Goal: Transaction & Acquisition: Subscribe to service/newsletter

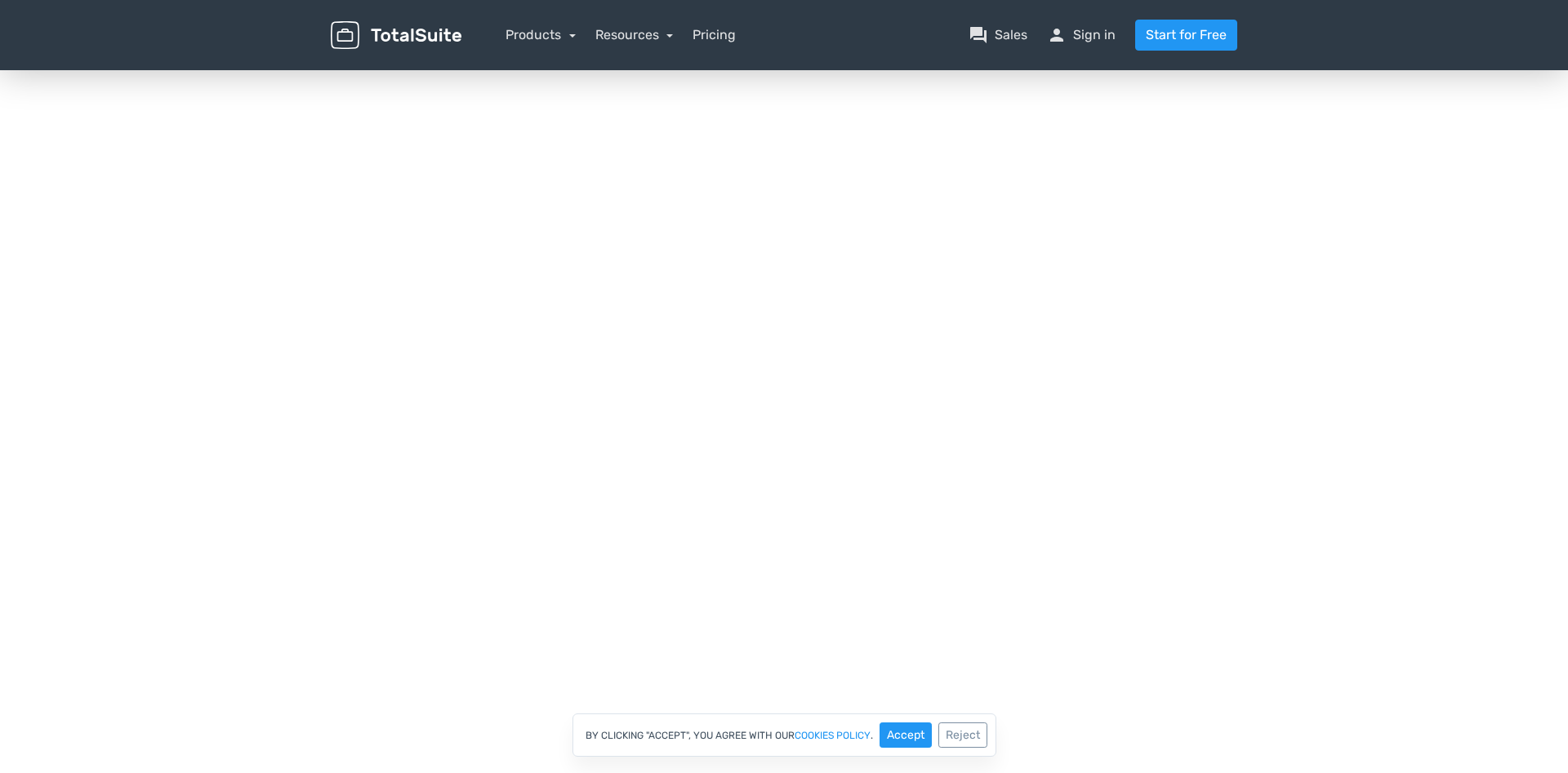
scroll to position [112, 0]
click at [961, 737] on button "Reject" at bounding box center [962, 735] width 49 height 25
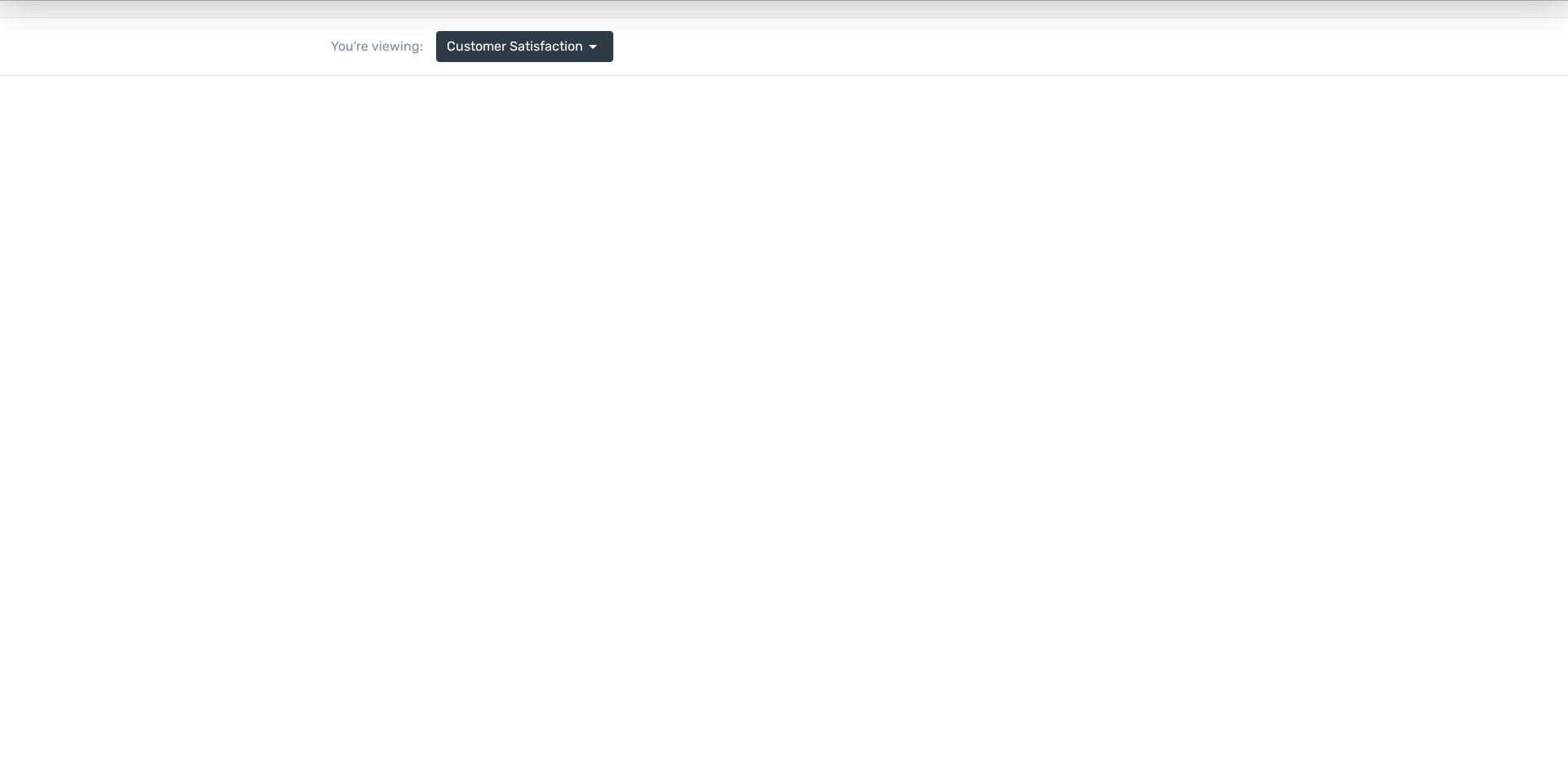
scroll to position [0, 0]
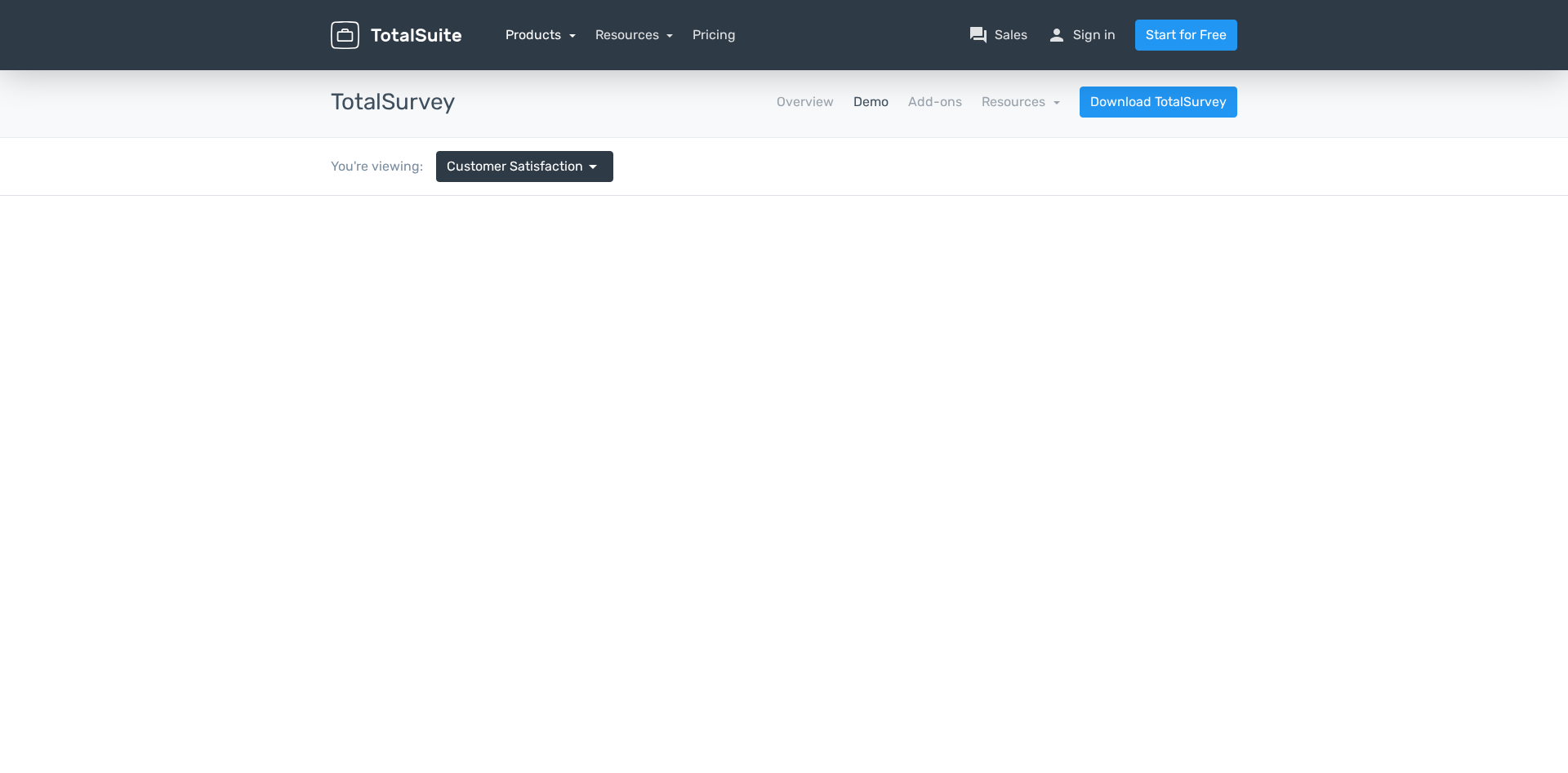
click at [567, 34] on link "Products" at bounding box center [540, 35] width 70 height 16
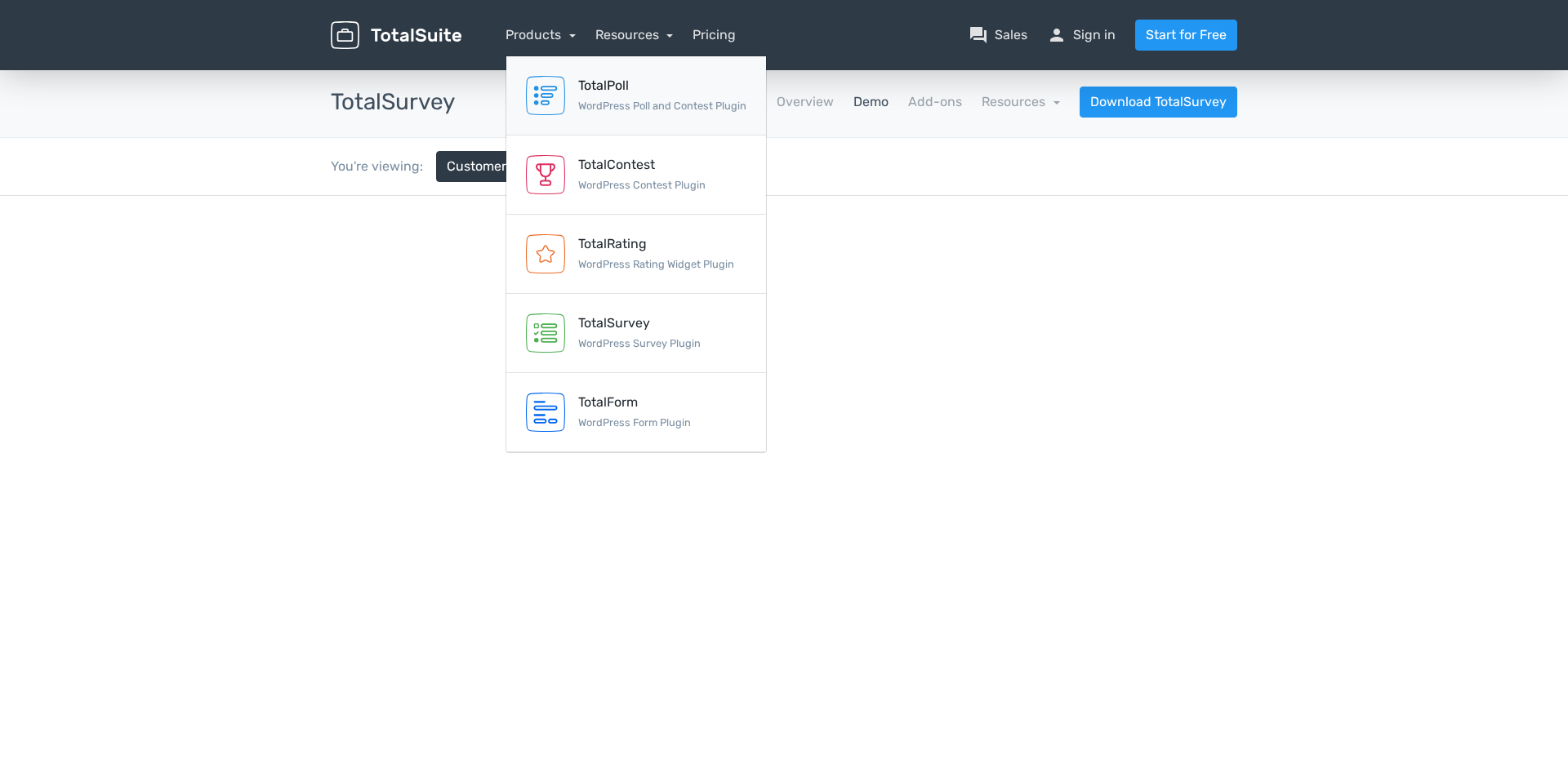
click at [602, 92] on div "TotalPoll" at bounding box center [661, 85] width 168 height 19
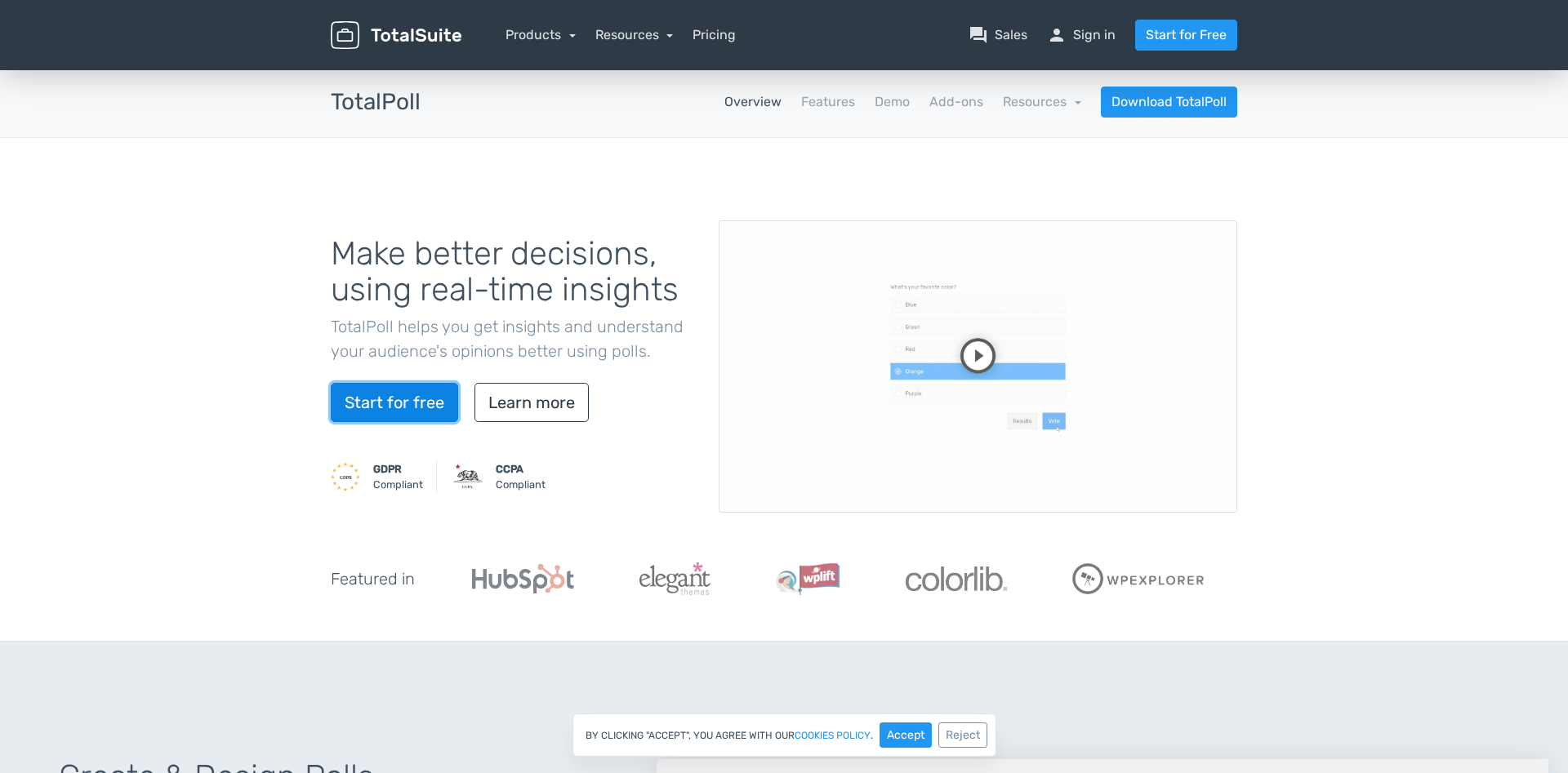
click at [396, 403] on link "Start for free" at bounding box center [394, 403] width 127 height 39
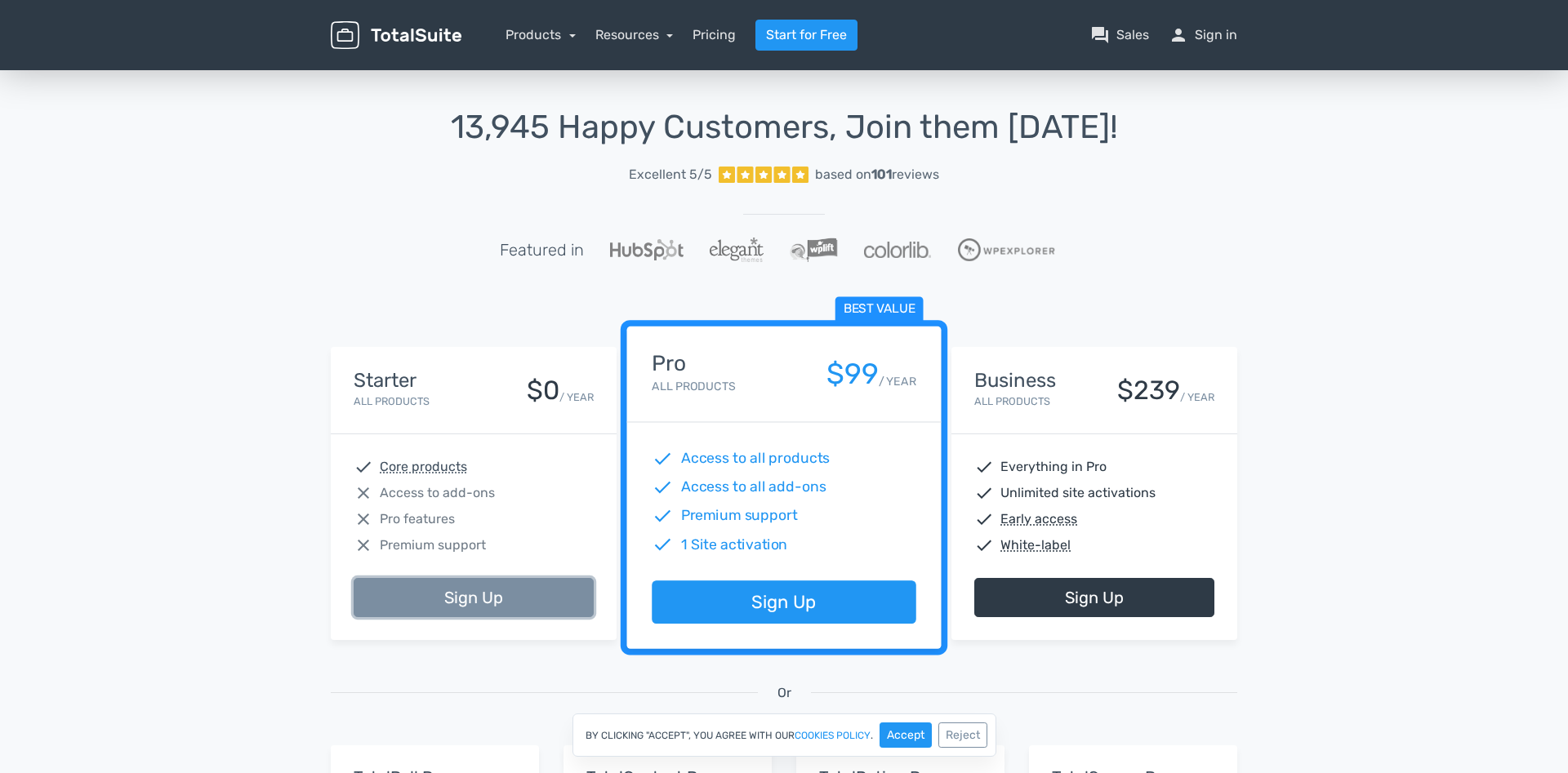
click at [473, 597] on link "Sign Up" at bounding box center [474, 597] width 240 height 39
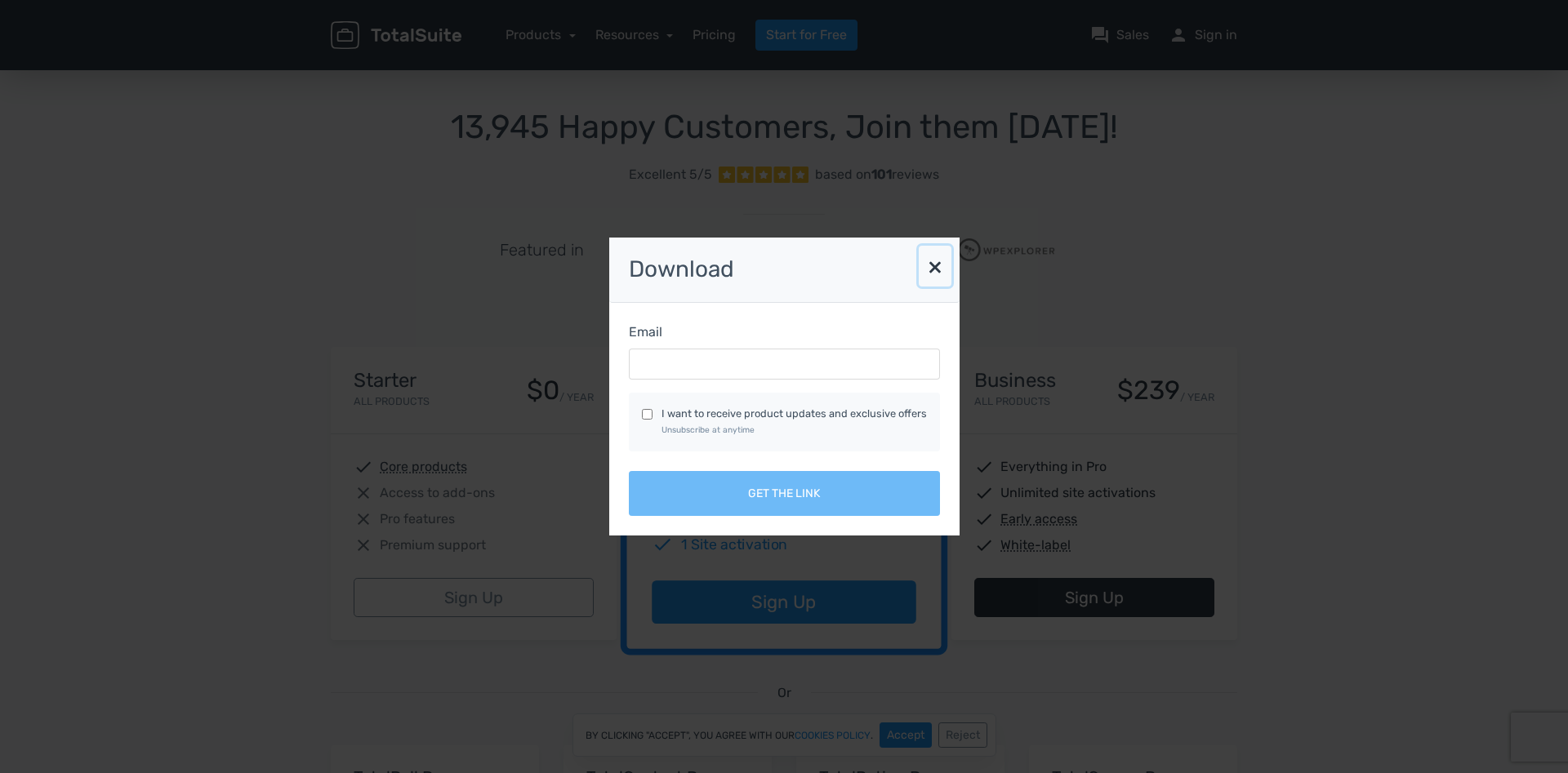
click at [935, 263] on button "×" at bounding box center [935, 266] width 33 height 41
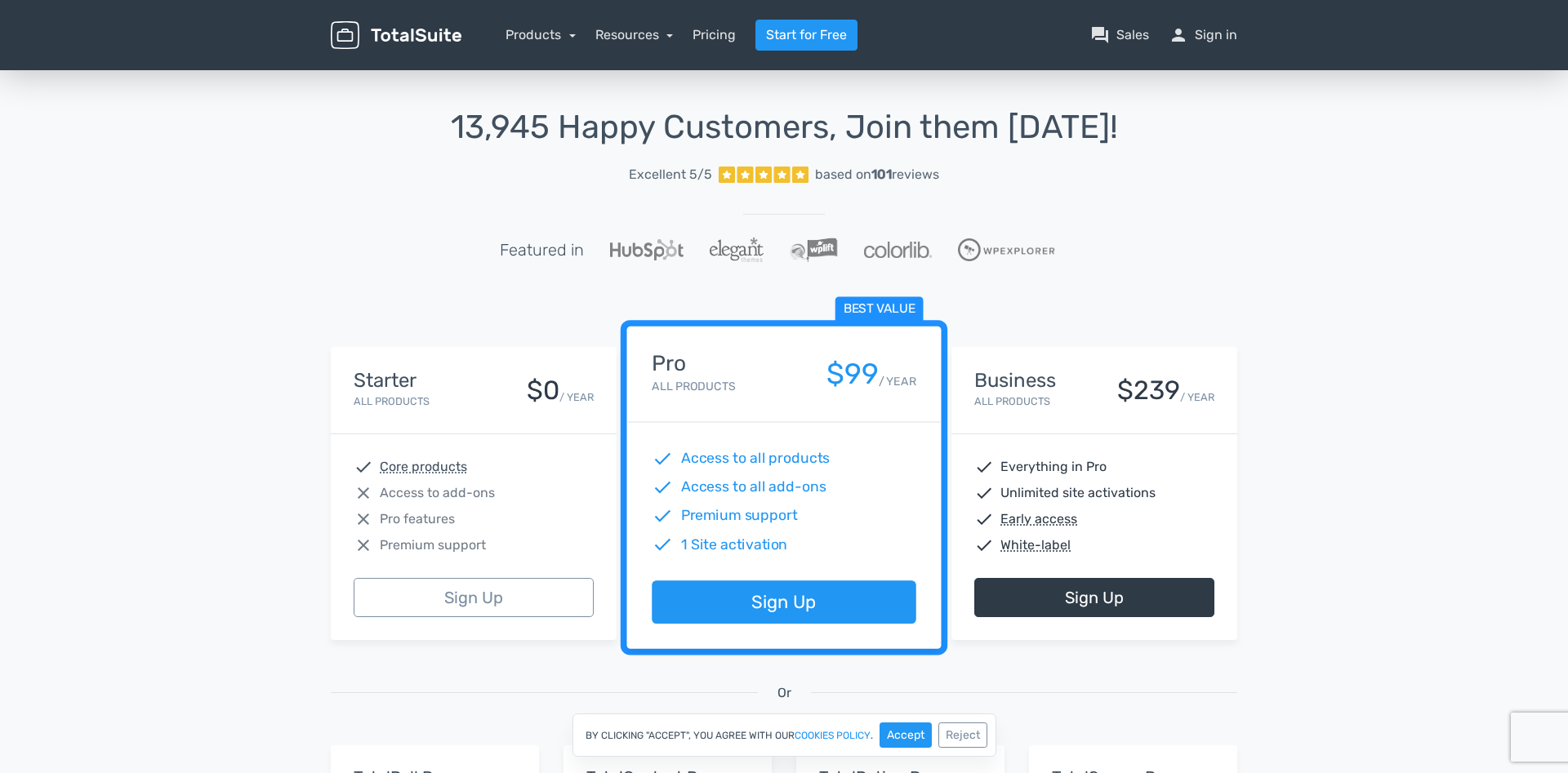
click at [457, 391] on div "Starter All Products $0 / YEAR" at bounding box center [474, 390] width 240 height 41
click at [337, 228] on div "13,945 Happy Customers, Join them Today! Excellent 5/5 based on 101 reviews Fea…" at bounding box center [784, 206] width 907 height 192
click at [388, 34] on img at bounding box center [396, 35] width 131 height 28
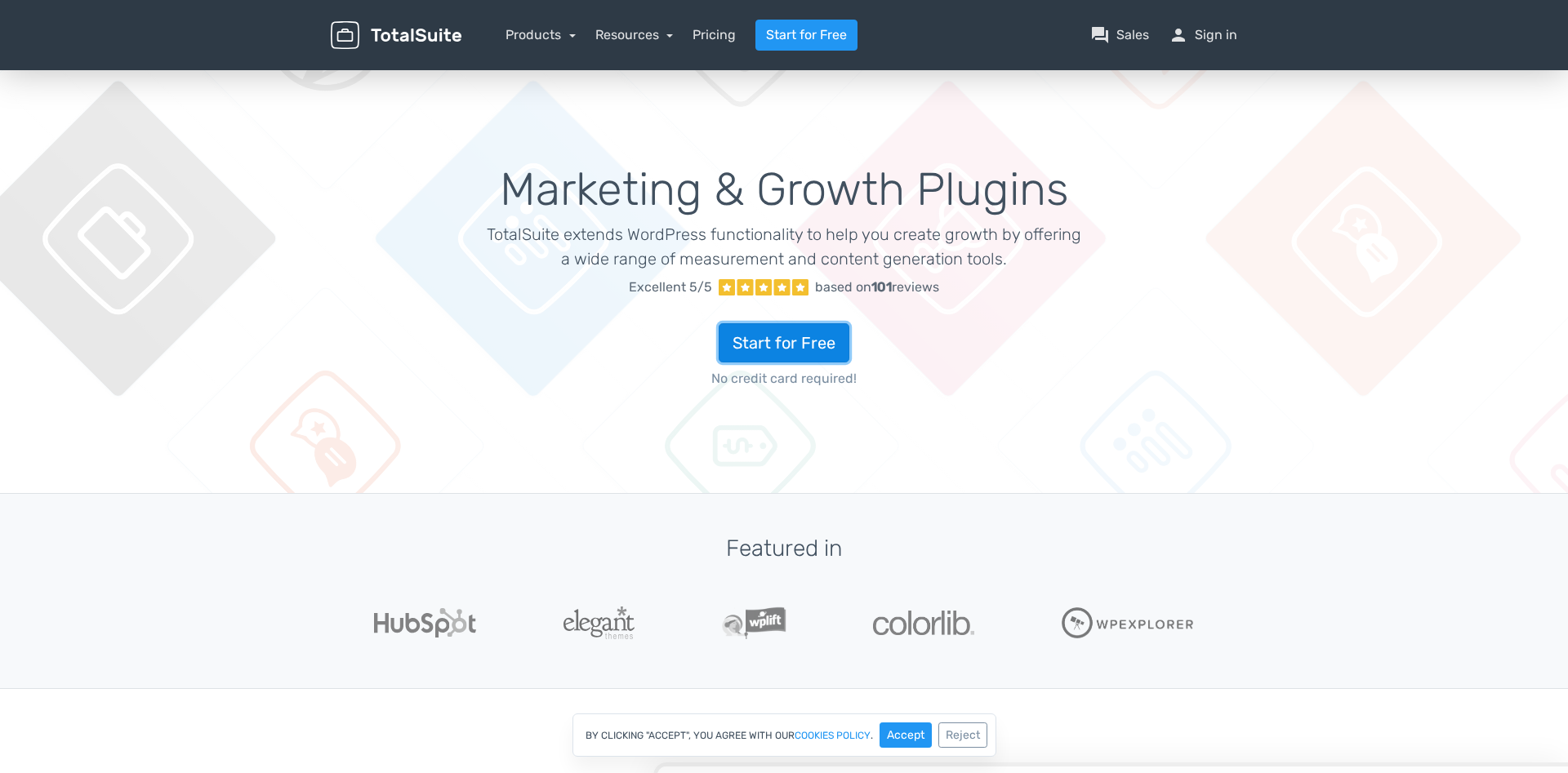
click at [776, 336] on link "Start for Free" at bounding box center [784, 342] width 131 height 39
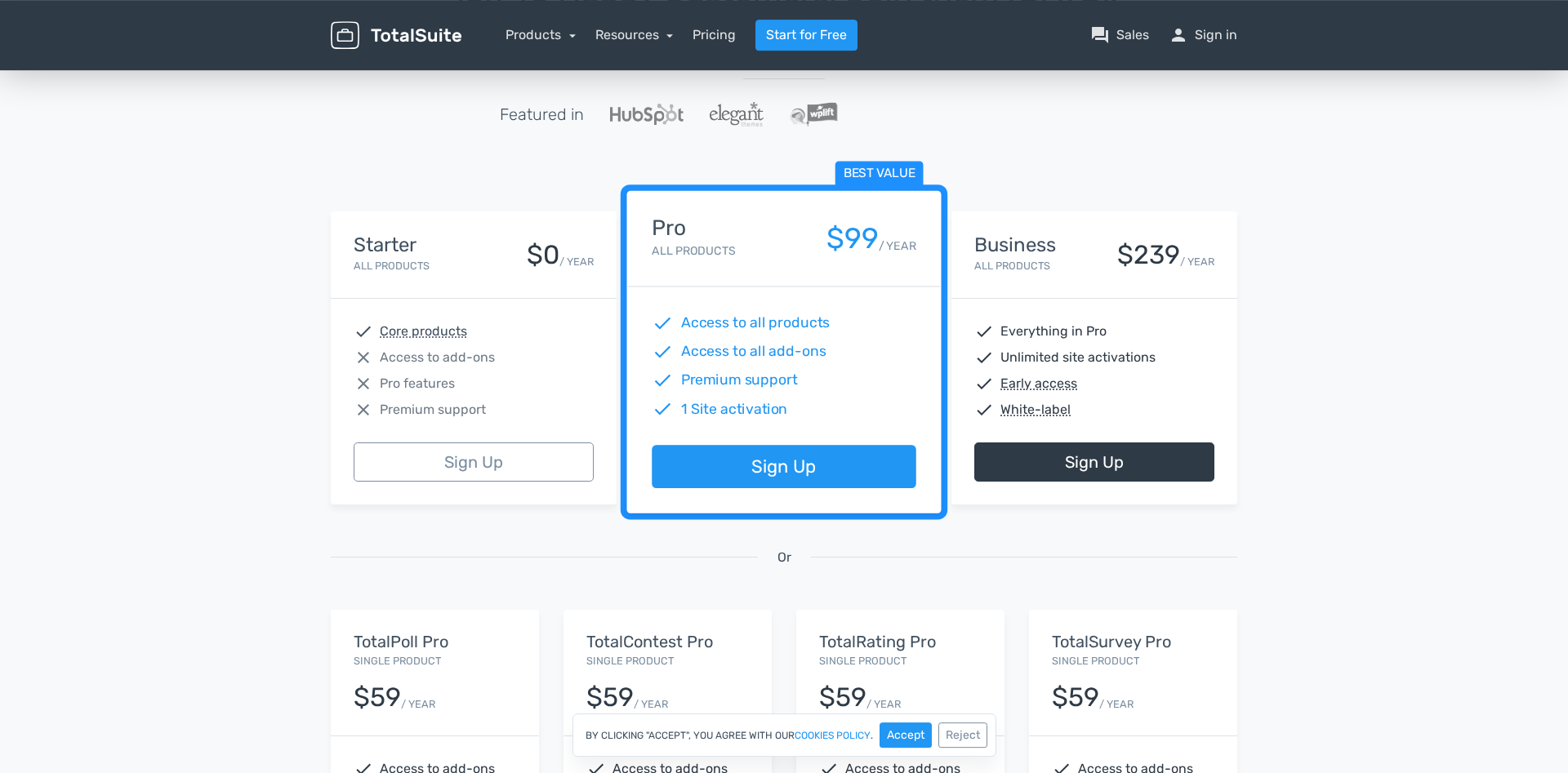
scroll to position [334, 0]
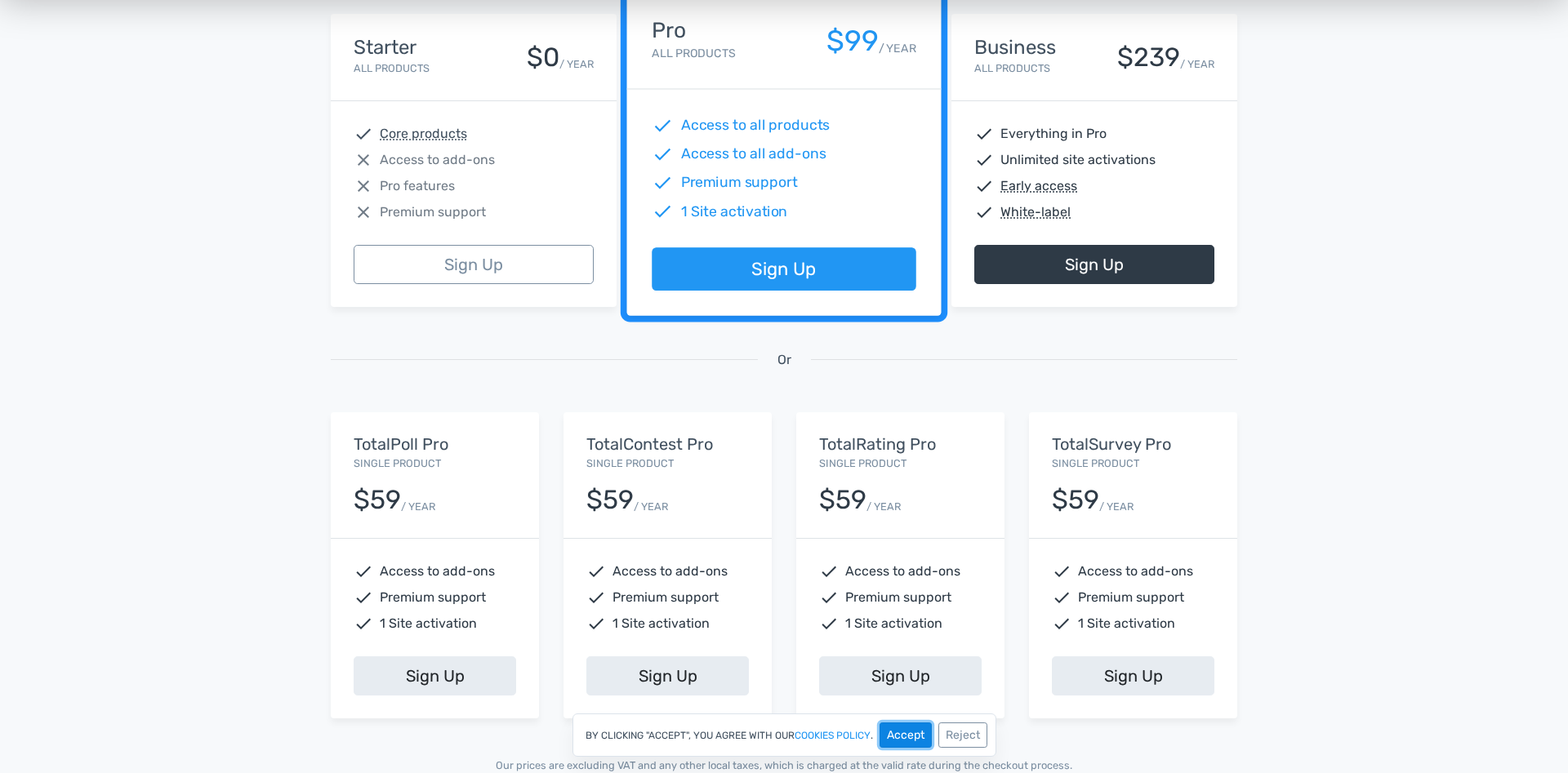
click at [907, 735] on button "Accept" at bounding box center [906, 735] width 52 height 25
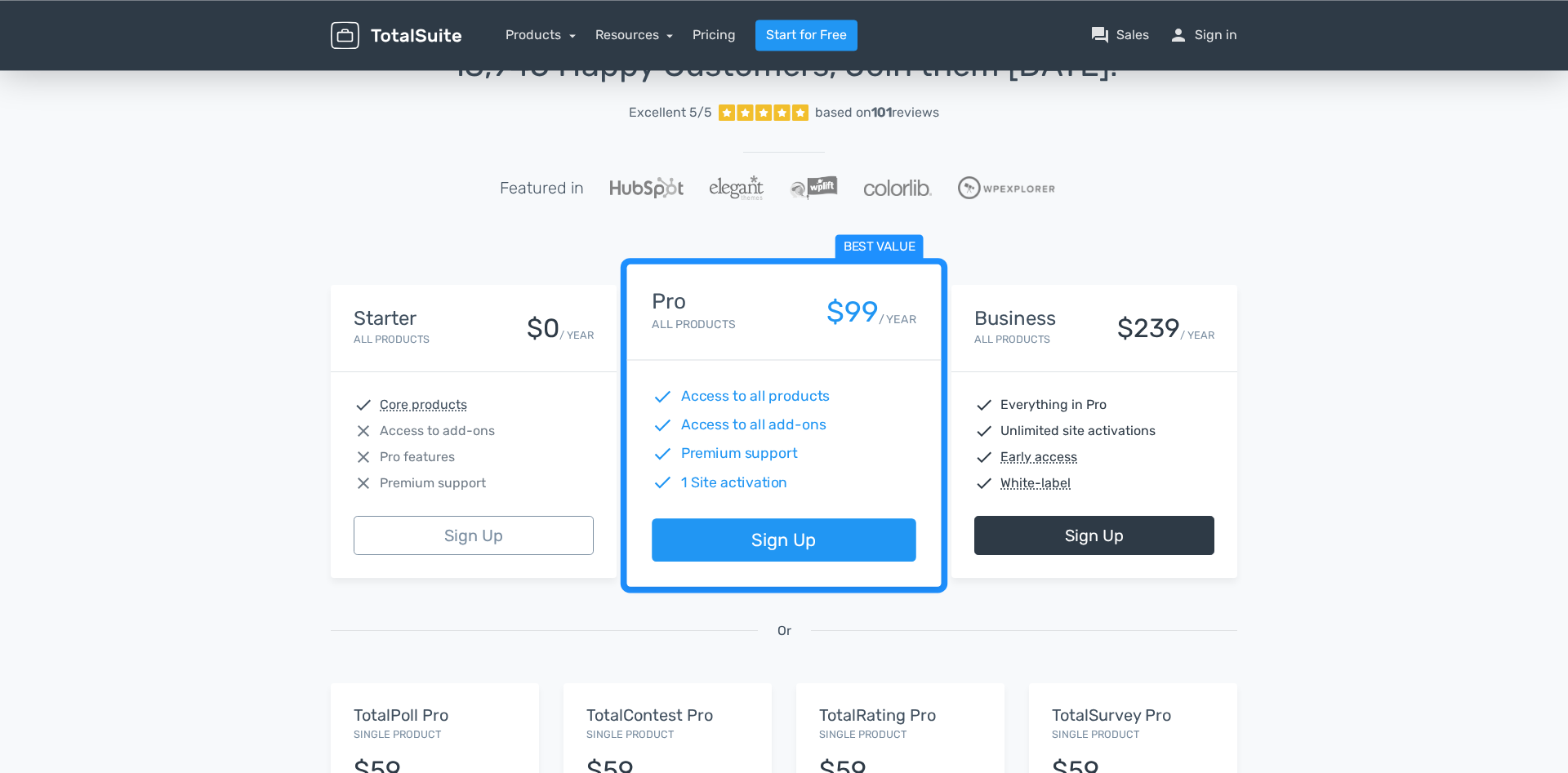
scroll to position [0, 0]
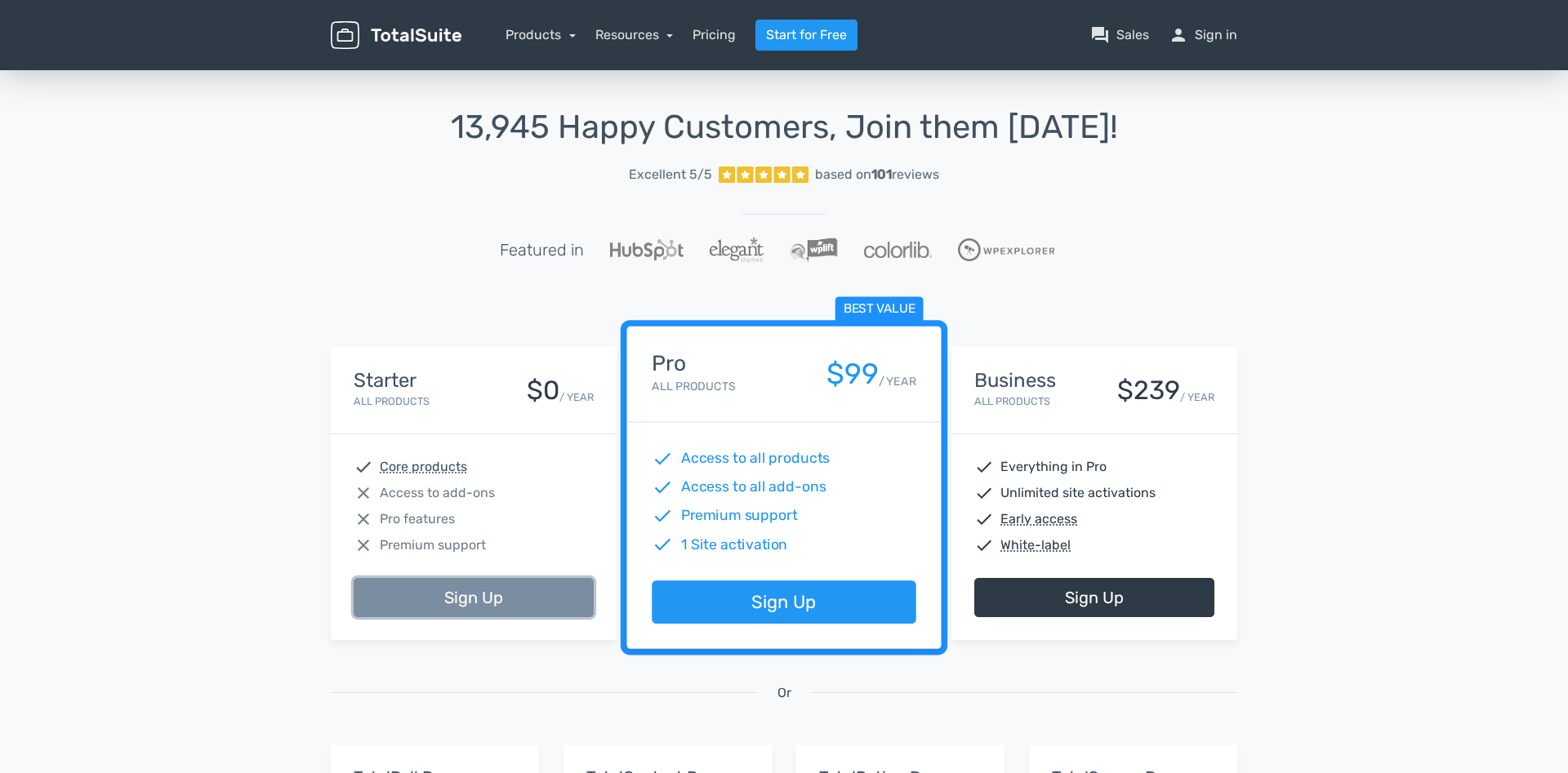
click at [472, 595] on link "Sign Up" at bounding box center [474, 597] width 240 height 39
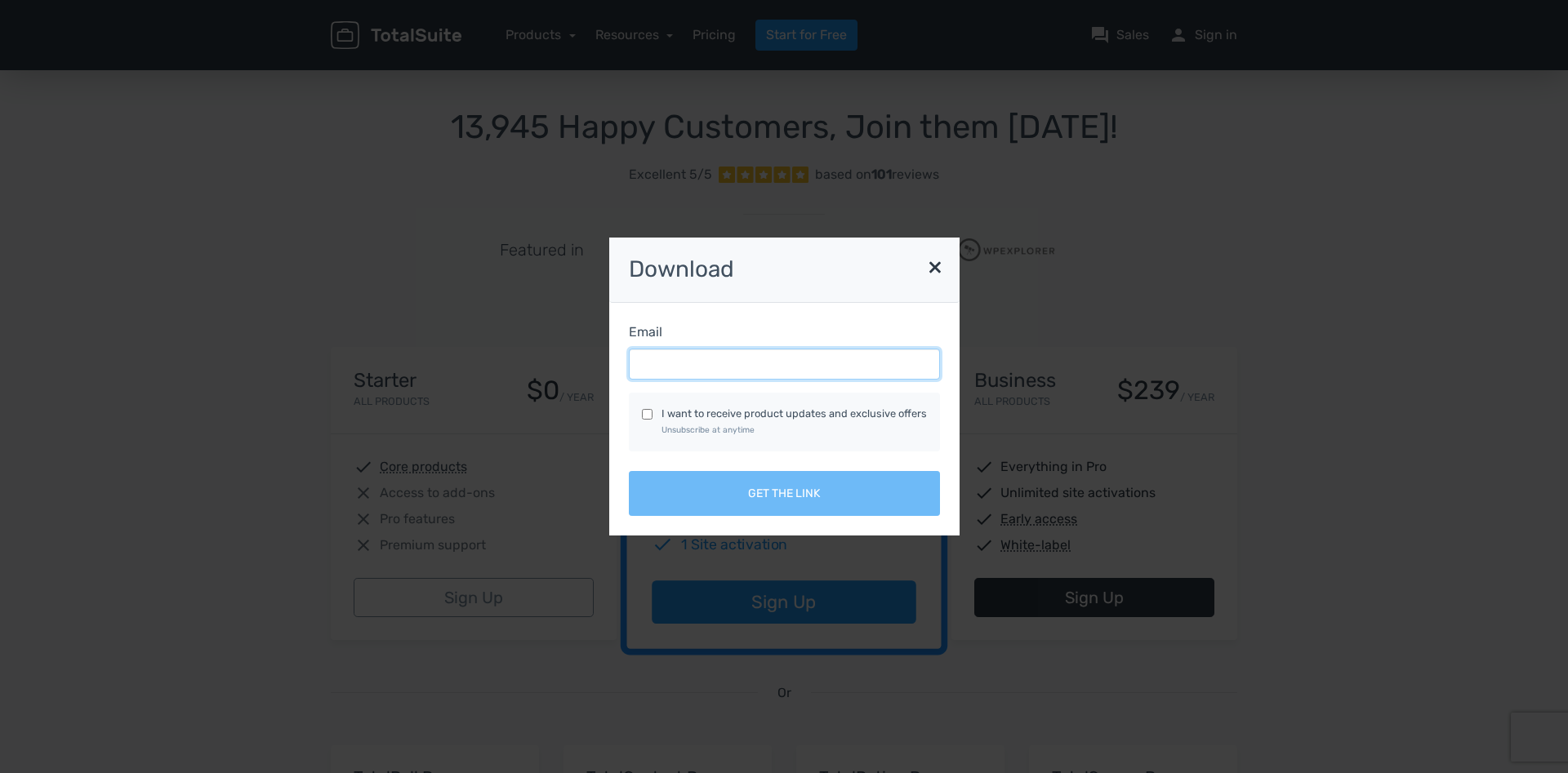
click at [676, 362] on input "Email" at bounding box center [784, 365] width 311 height 31
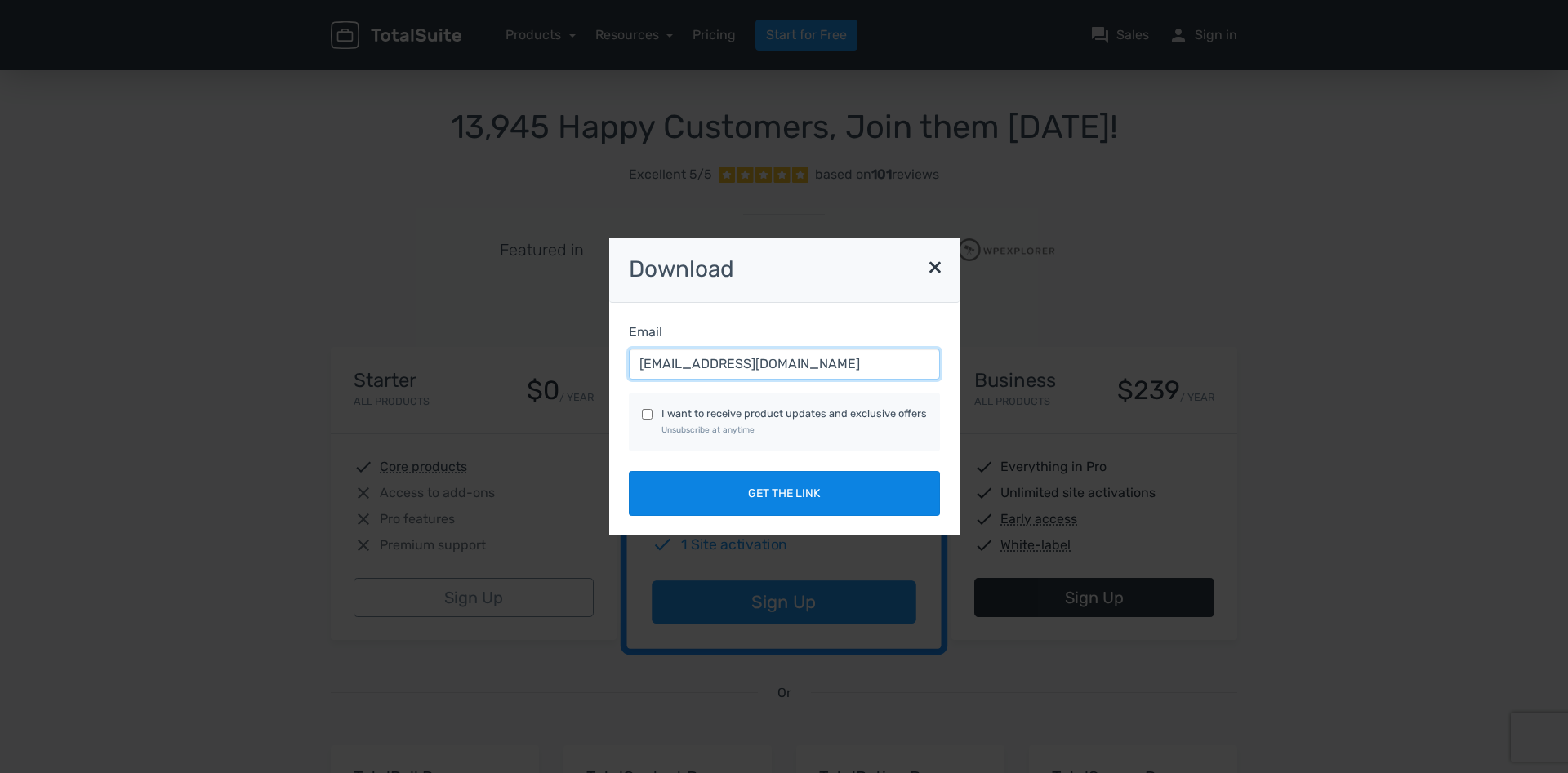
type input "gueta@hotmail.com"
click at [761, 492] on button "Get the link" at bounding box center [784, 494] width 311 height 45
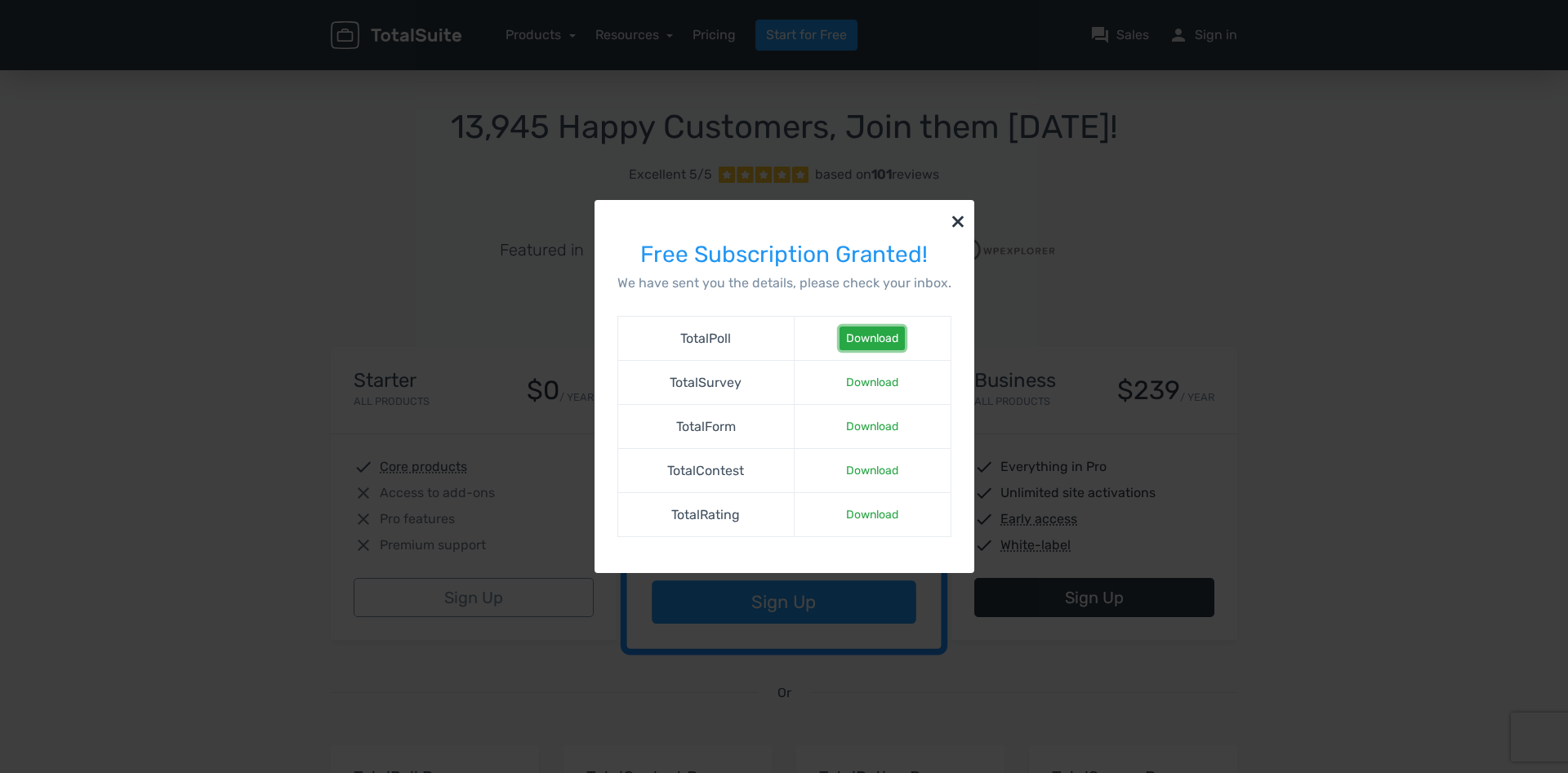
click at [868, 338] on link "Download" at bounding box center [872, 338] width 65 height 23
click at [875, 382] on link "Download" at bounding box center [872, 382] width 65 height 23
click at [878, 422] on link "Download" at bounding box center [872, 427] width 65 height 23
click at [876, 469] on link "Download" at bounding box center [872, 470] width 65 height 23
click at [870, 517] on link "Download" at bounding box center [872, 515] width 65 height 23
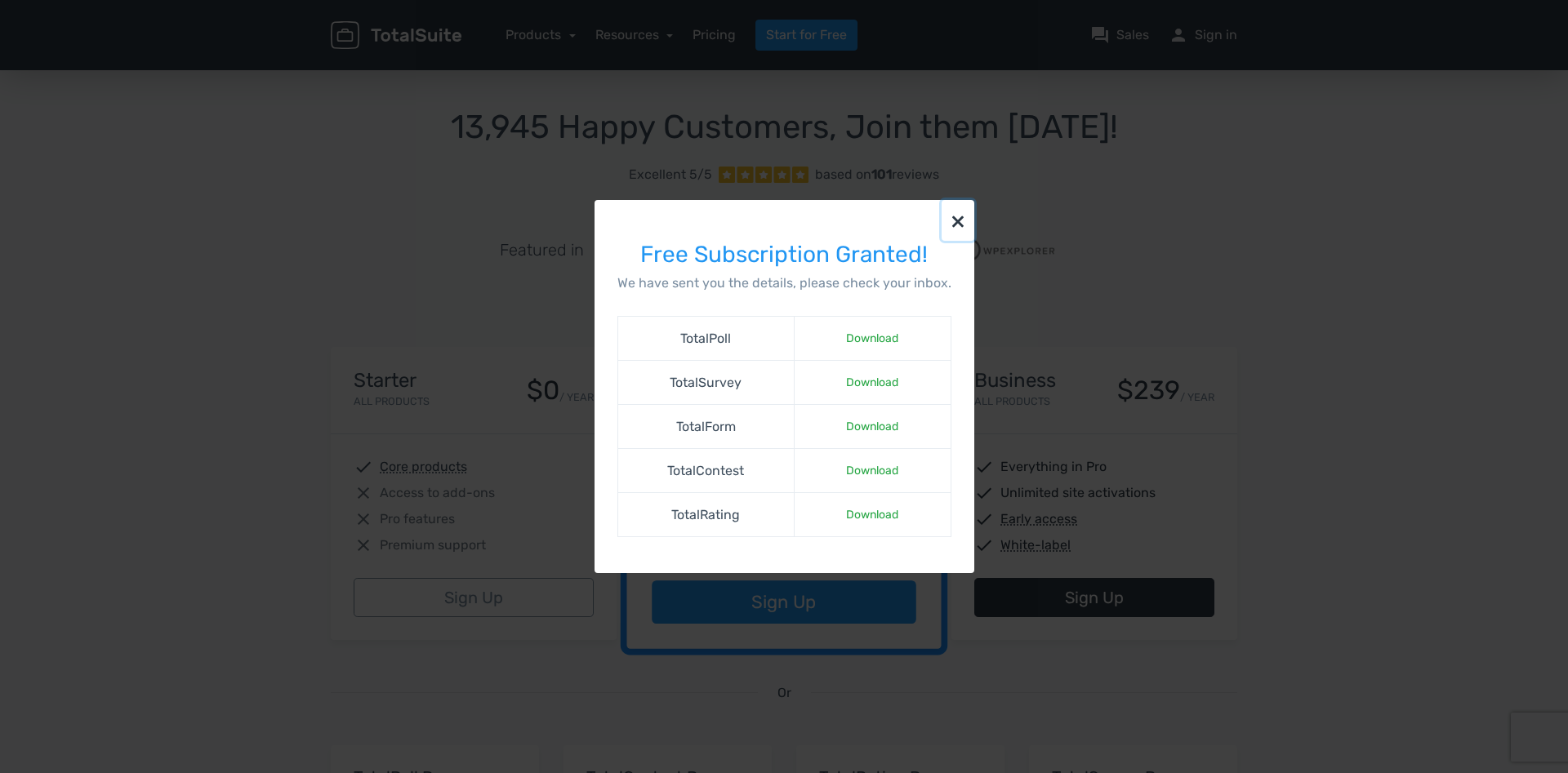
click at [950, 227] on button "×" at bounding box center [958, 220] width 33 height 41
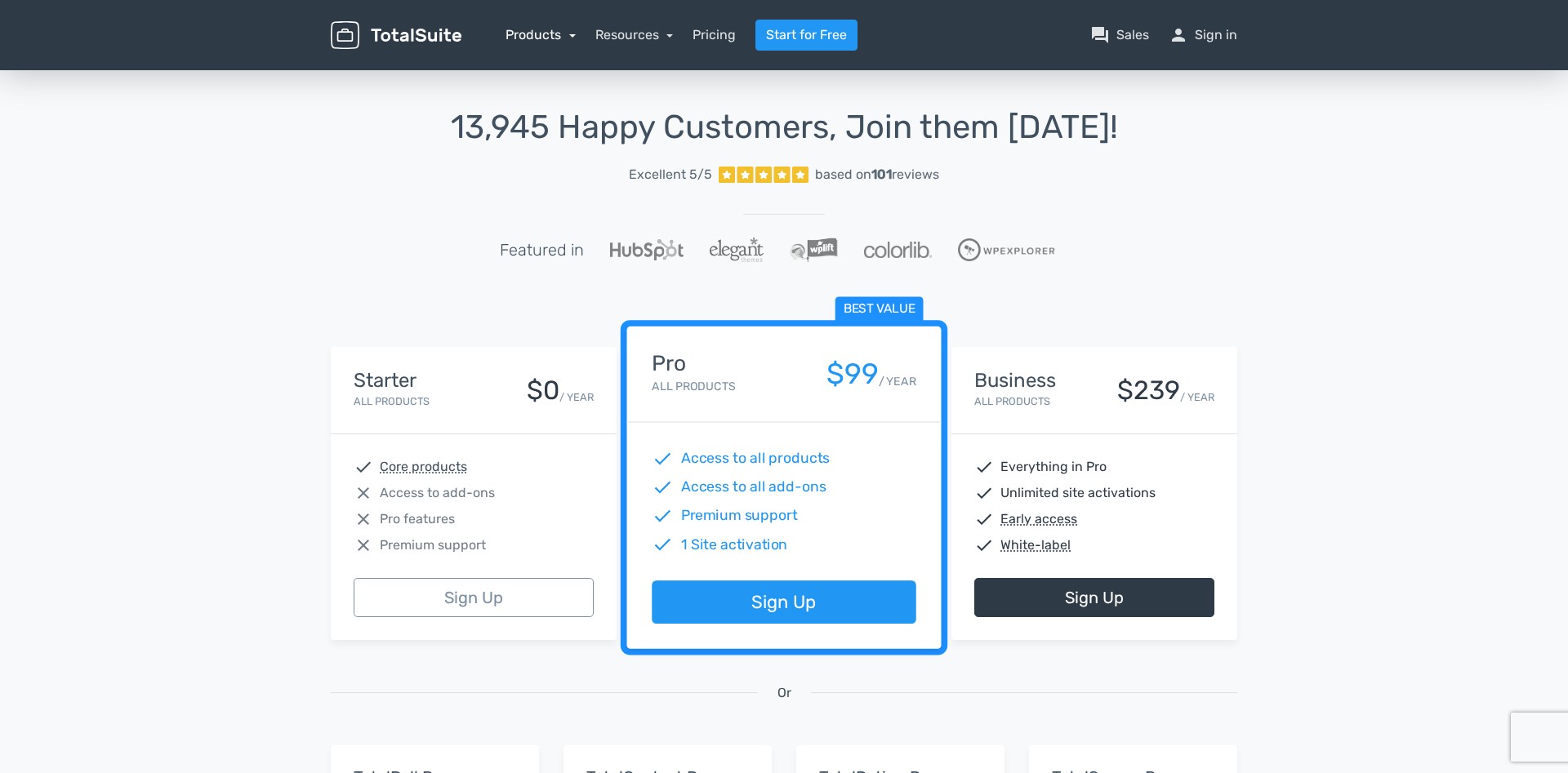
click at [548, 37] on link "Products" at bounding box center [540, 35] width 70 height 16
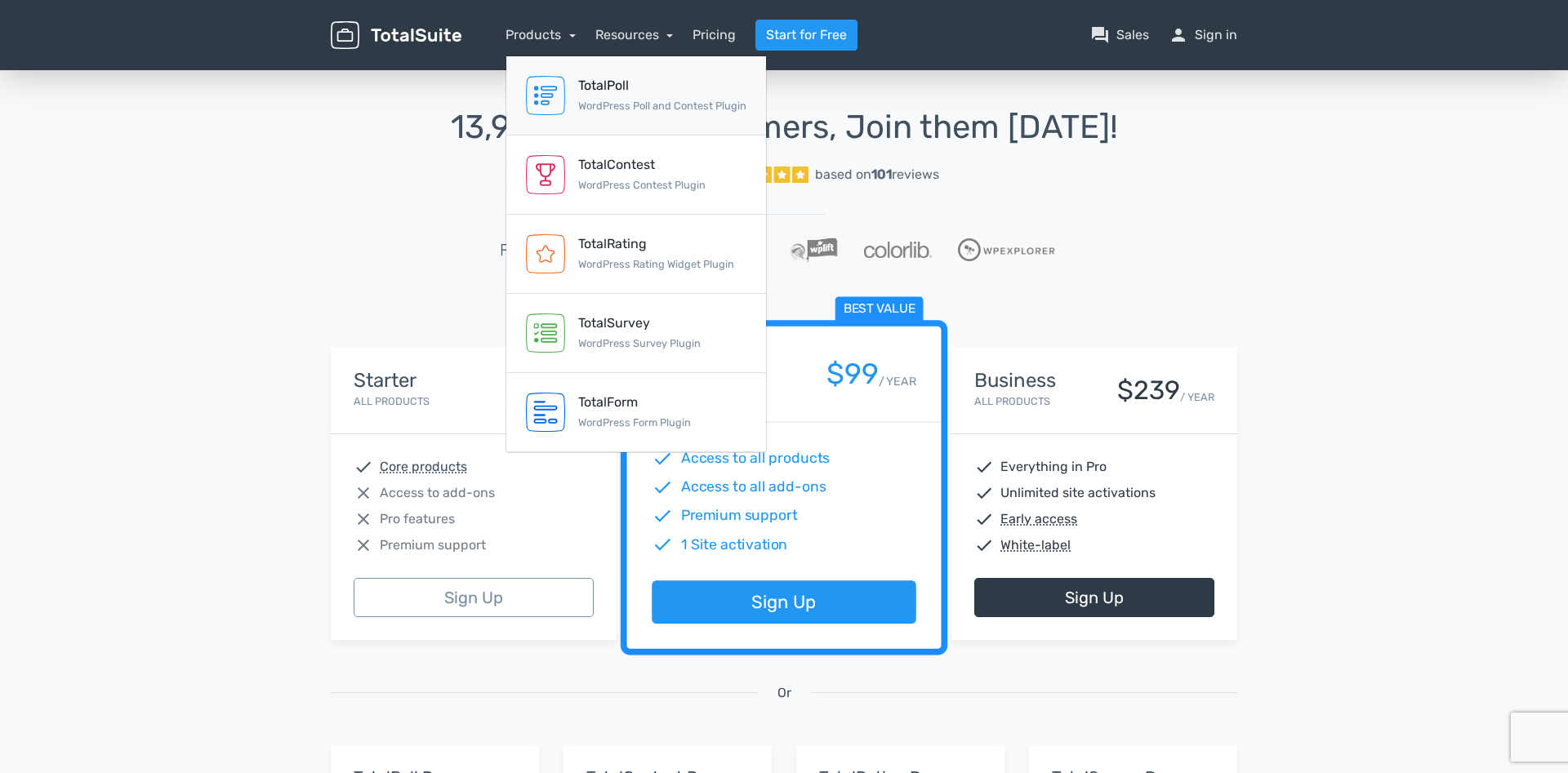
click at [561, 99] on img at bounding box center [545, 95] width 39 height 39
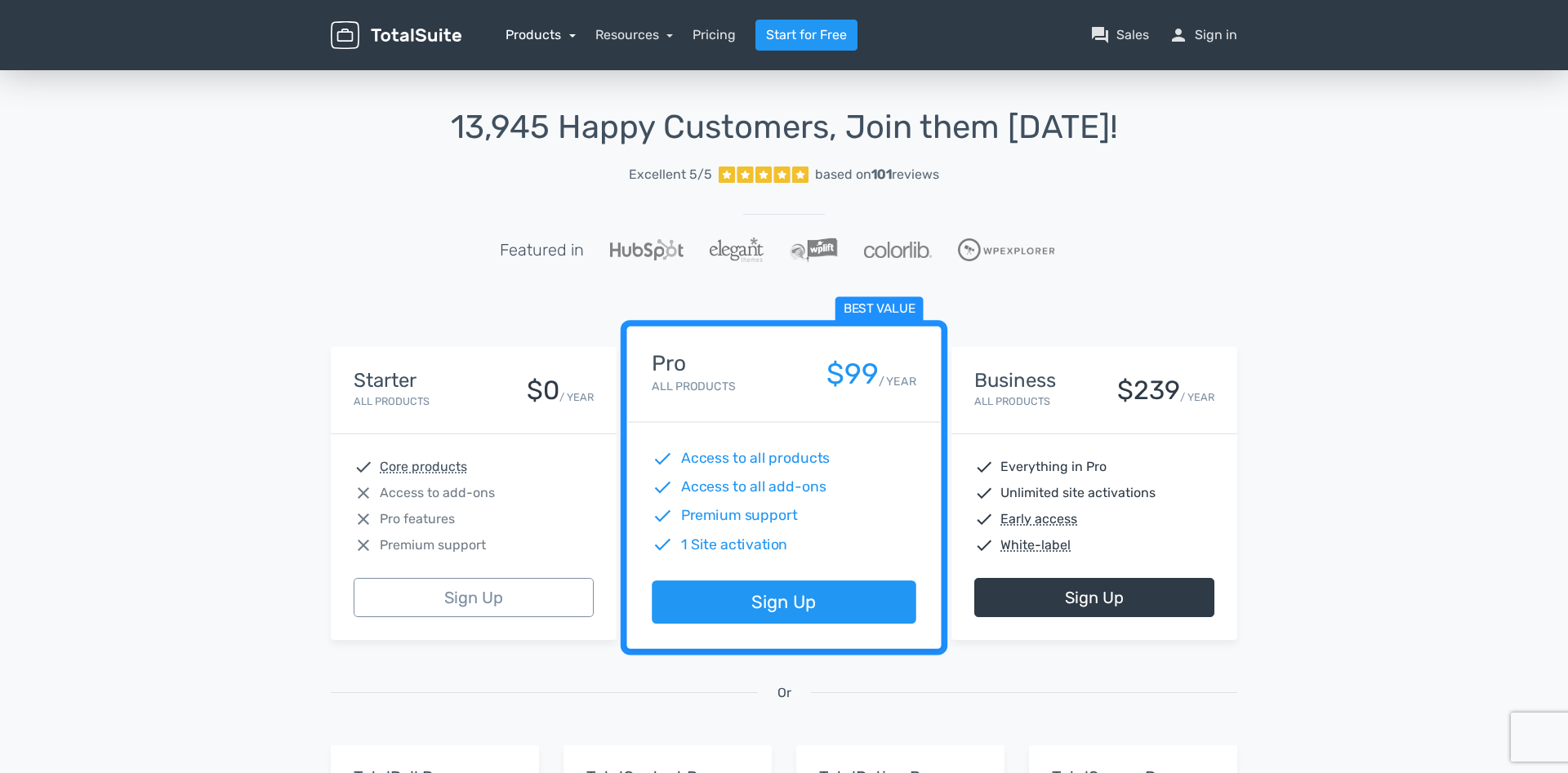
click at [537, 33] on link "Products" at bounding box center [540, 35] width 70 height 16
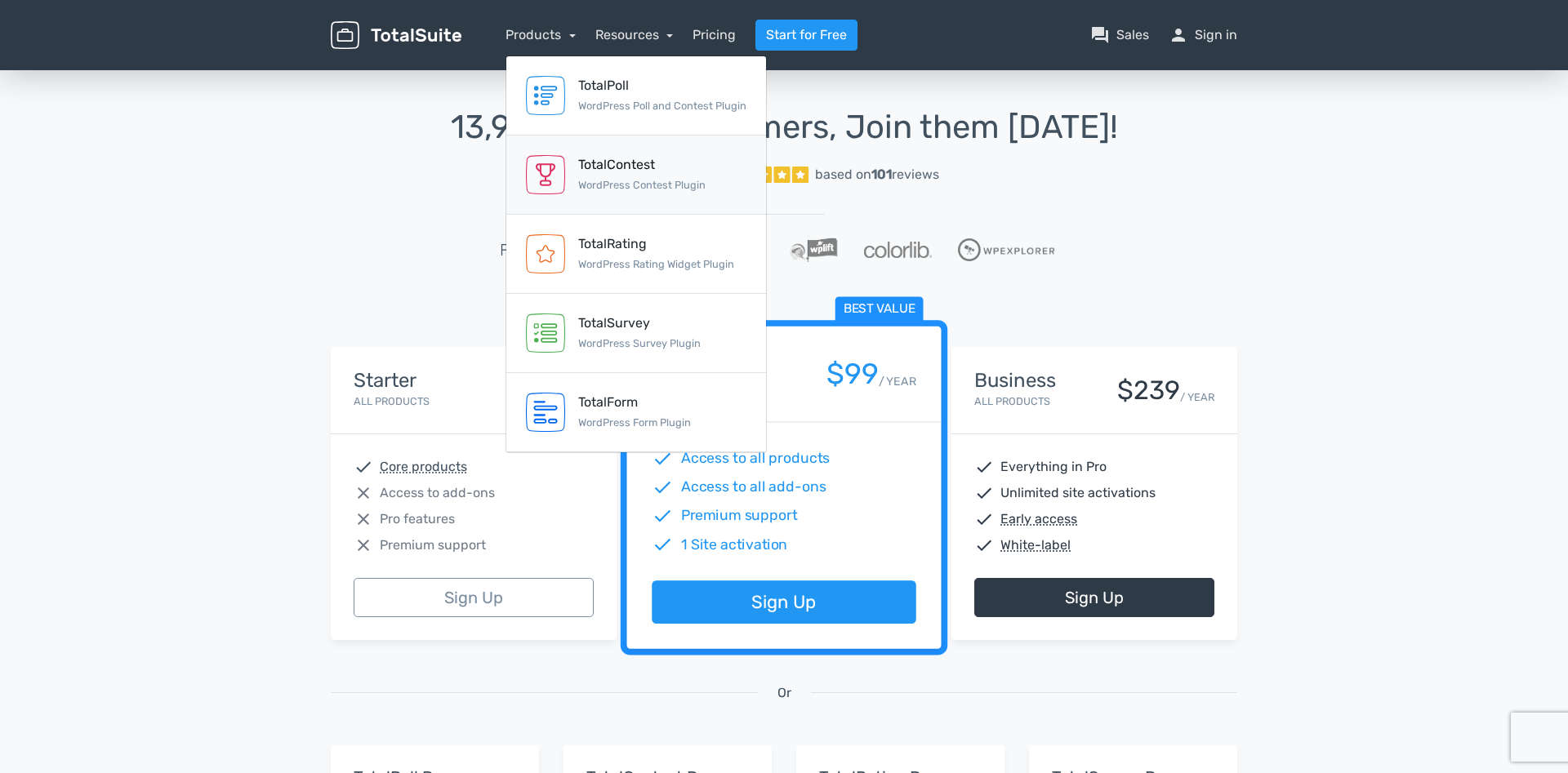
click at [551, 174] on img at bounding box center [545, 175] width 39 height 39
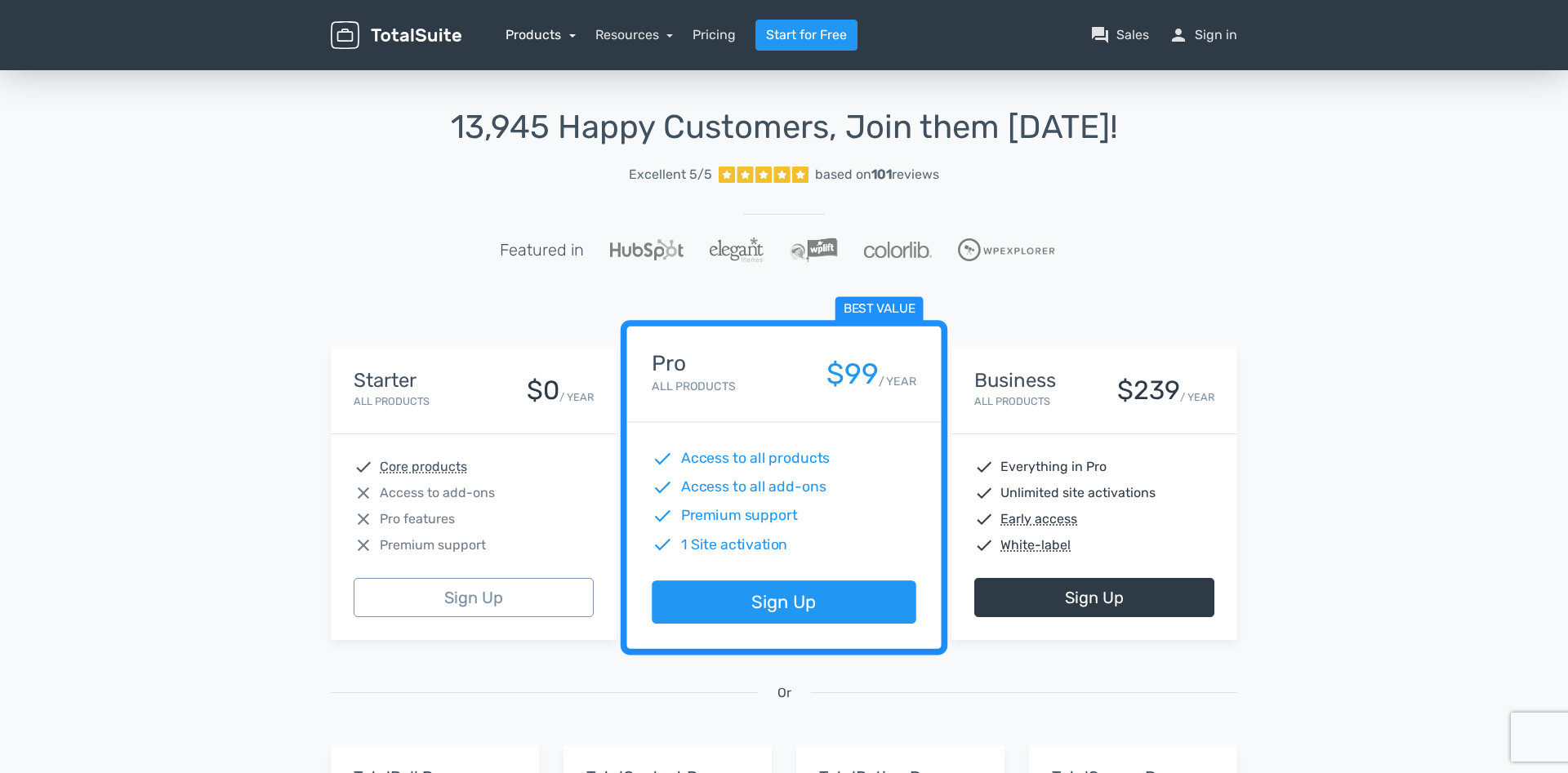
click at [548, 28] on link "Products" at bounding box center [540, 35] width 70 height 16
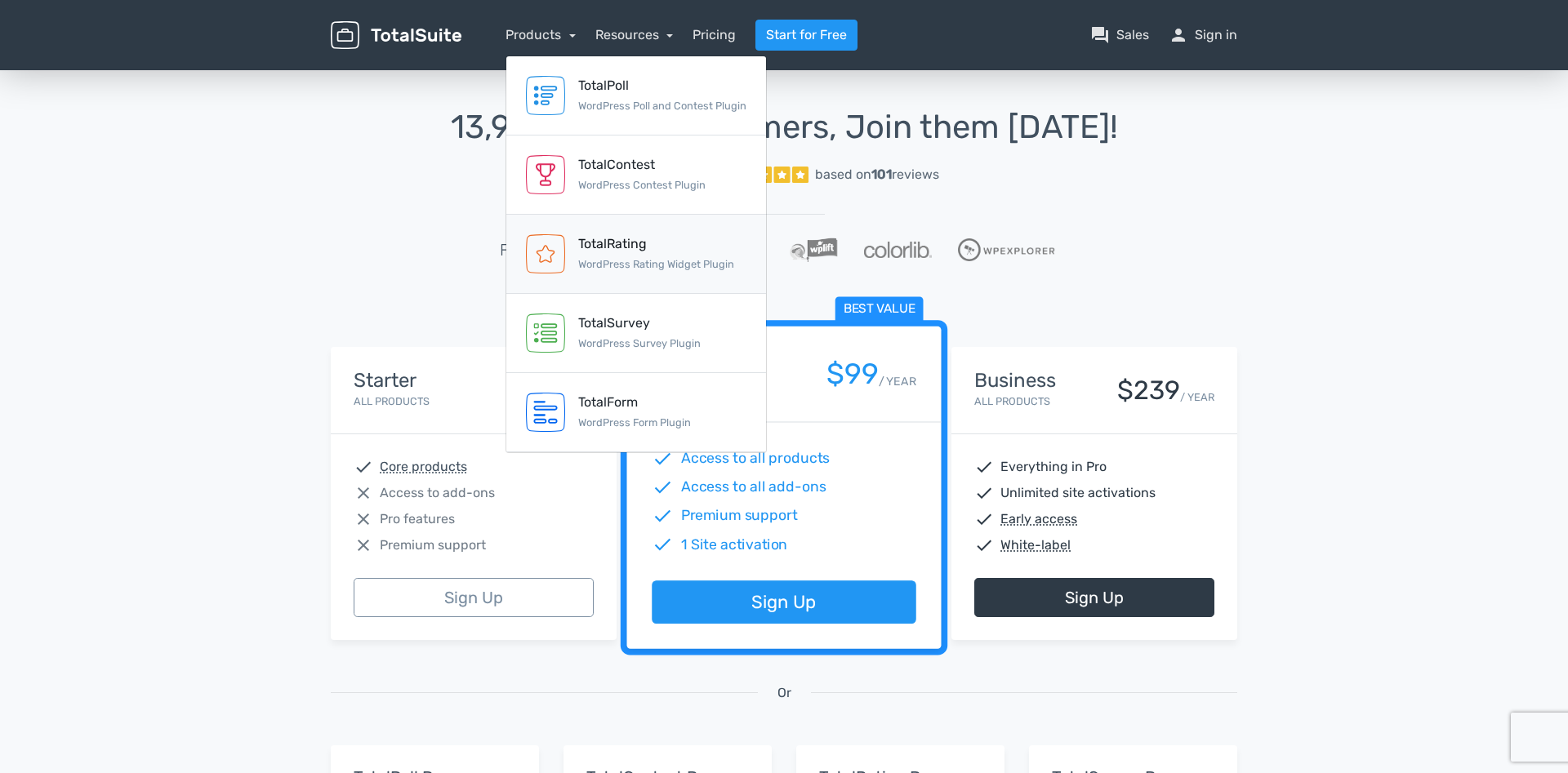
click at [552, 257] on img at bounding box center [545, 254] width 39 height 39
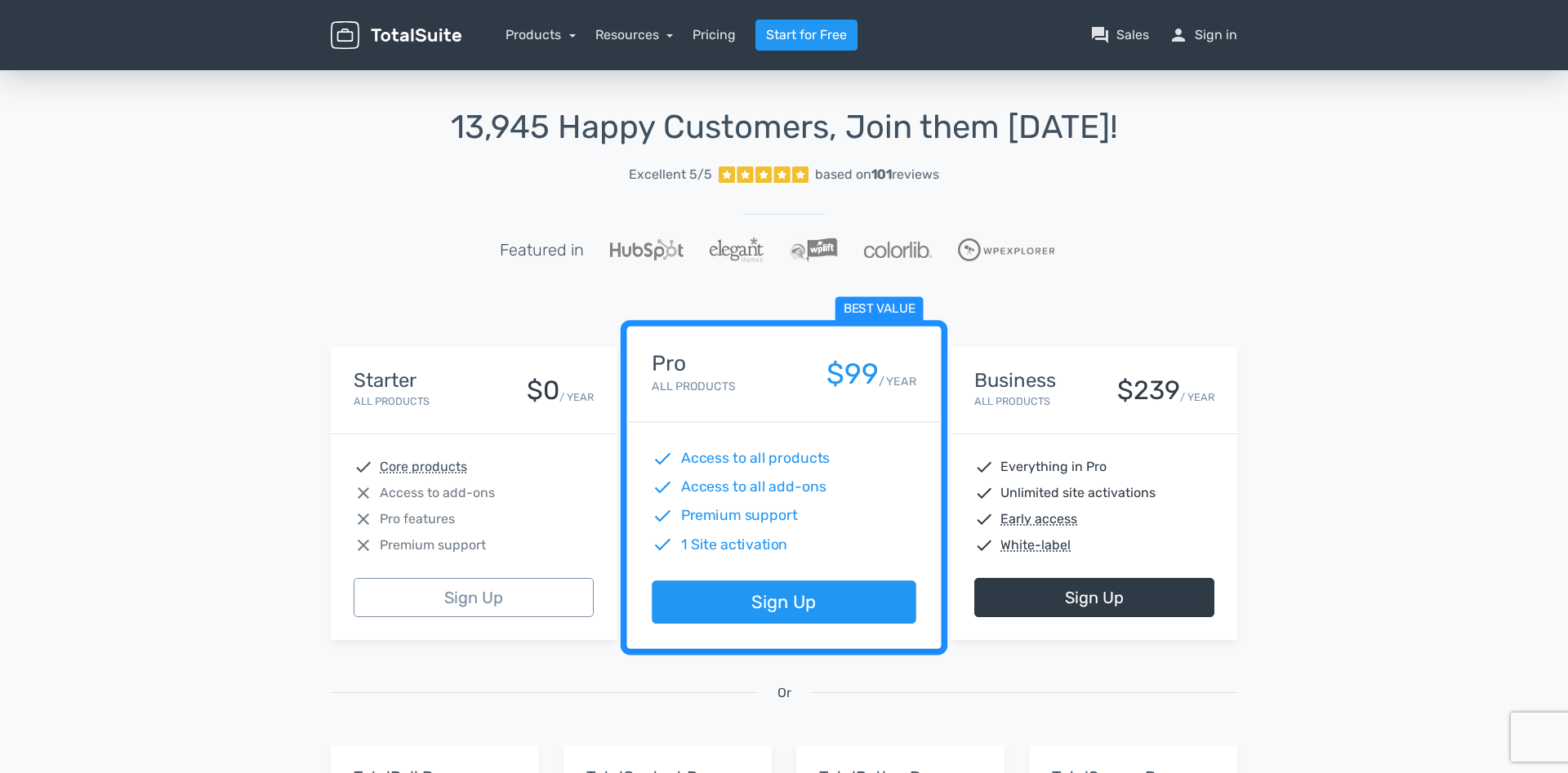
click at [560, 25] on div "Products TotalPoll WordPress Poll and Contest Plugin TotalContest WordPress Con…" at bounding box center [540, 35] width 70 height 19
click at [560, 34] on link "Products" at bounding box center [540, 35] width 70 height 16
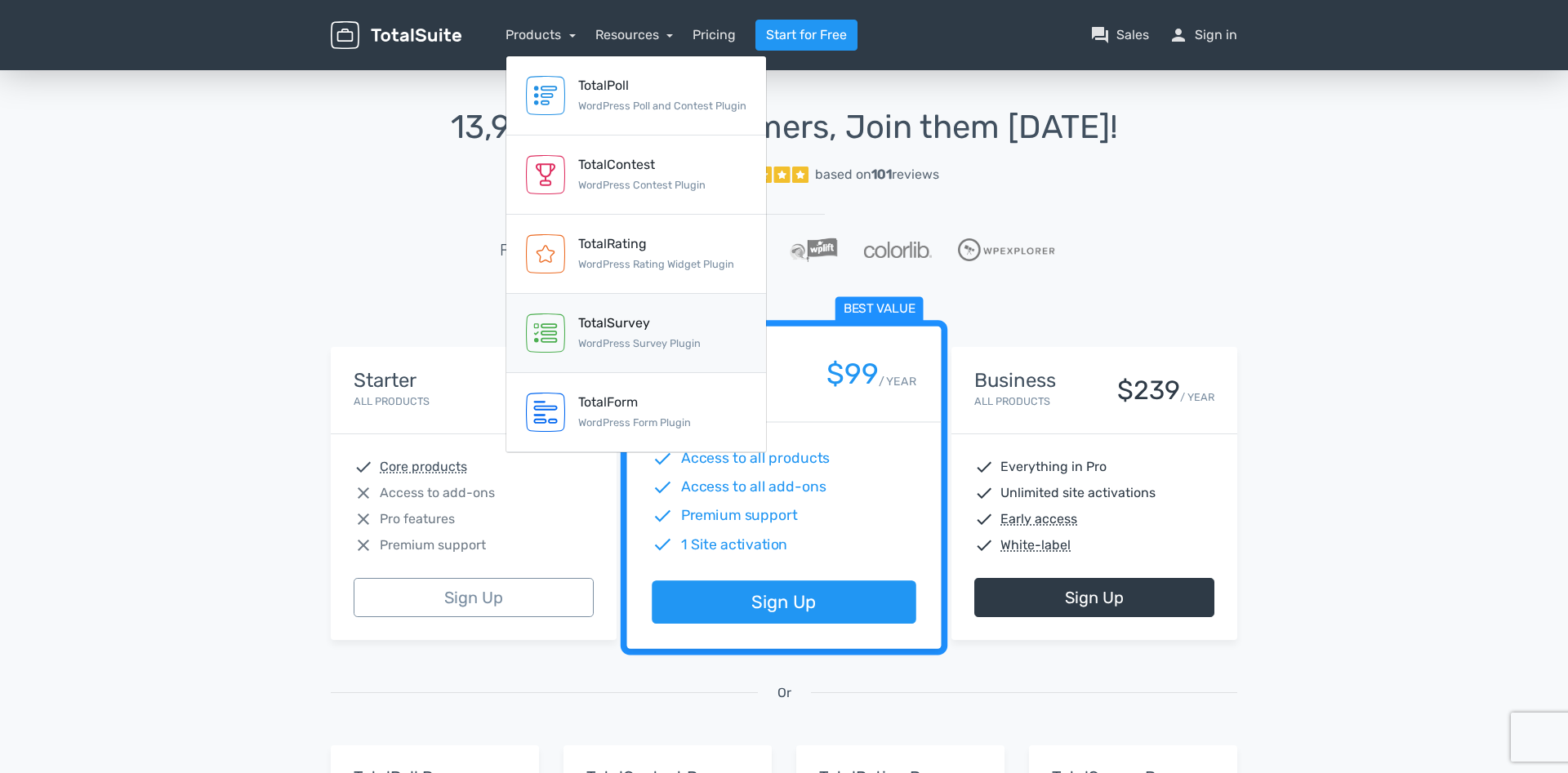
click at [596, 333] on div "TotalSurvey" at bounding box center [639, 323] width 122 height 19
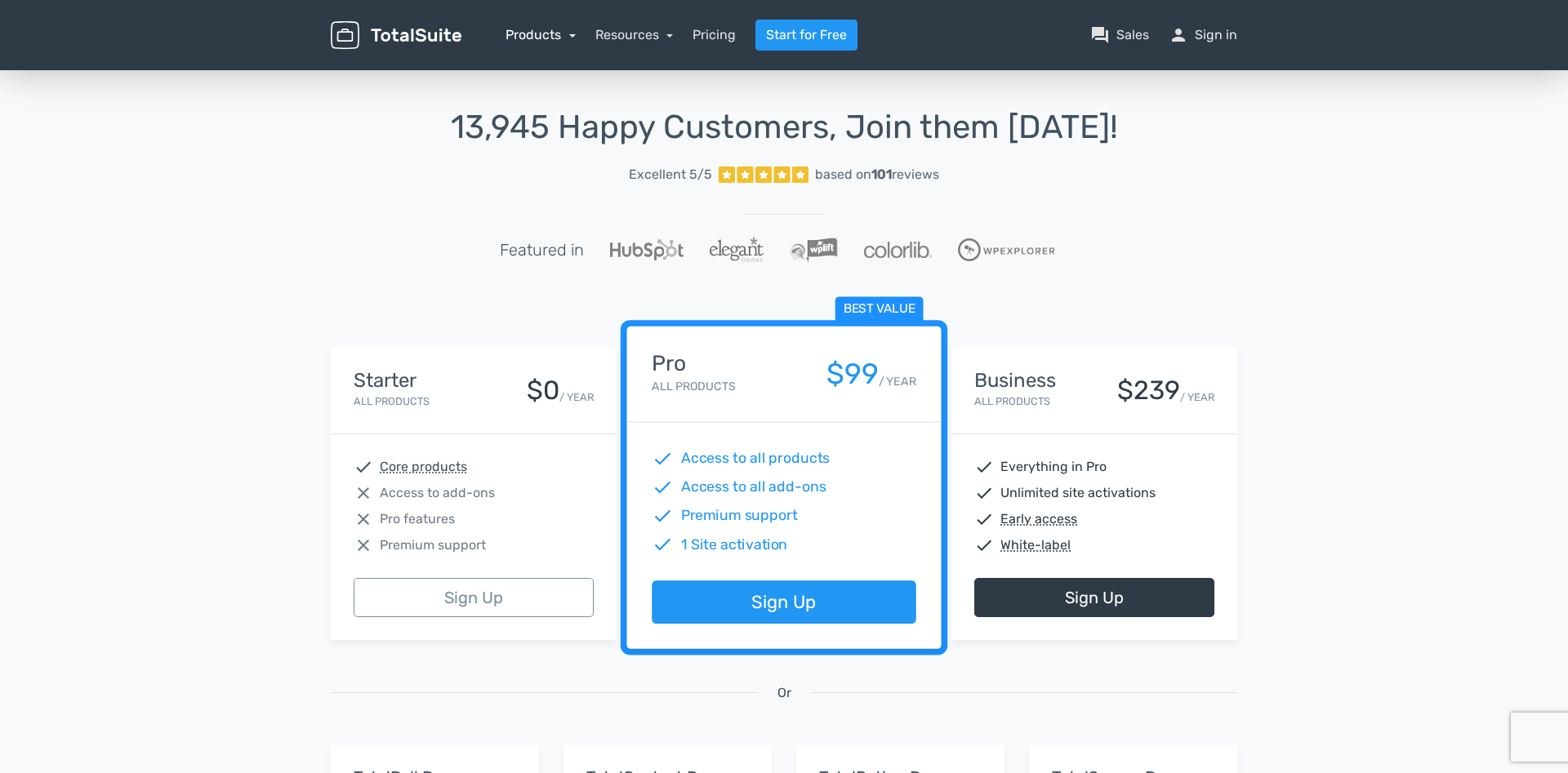
click at [556, 32] on link "Products" at bounding box center [540, 35] width 70 height 16
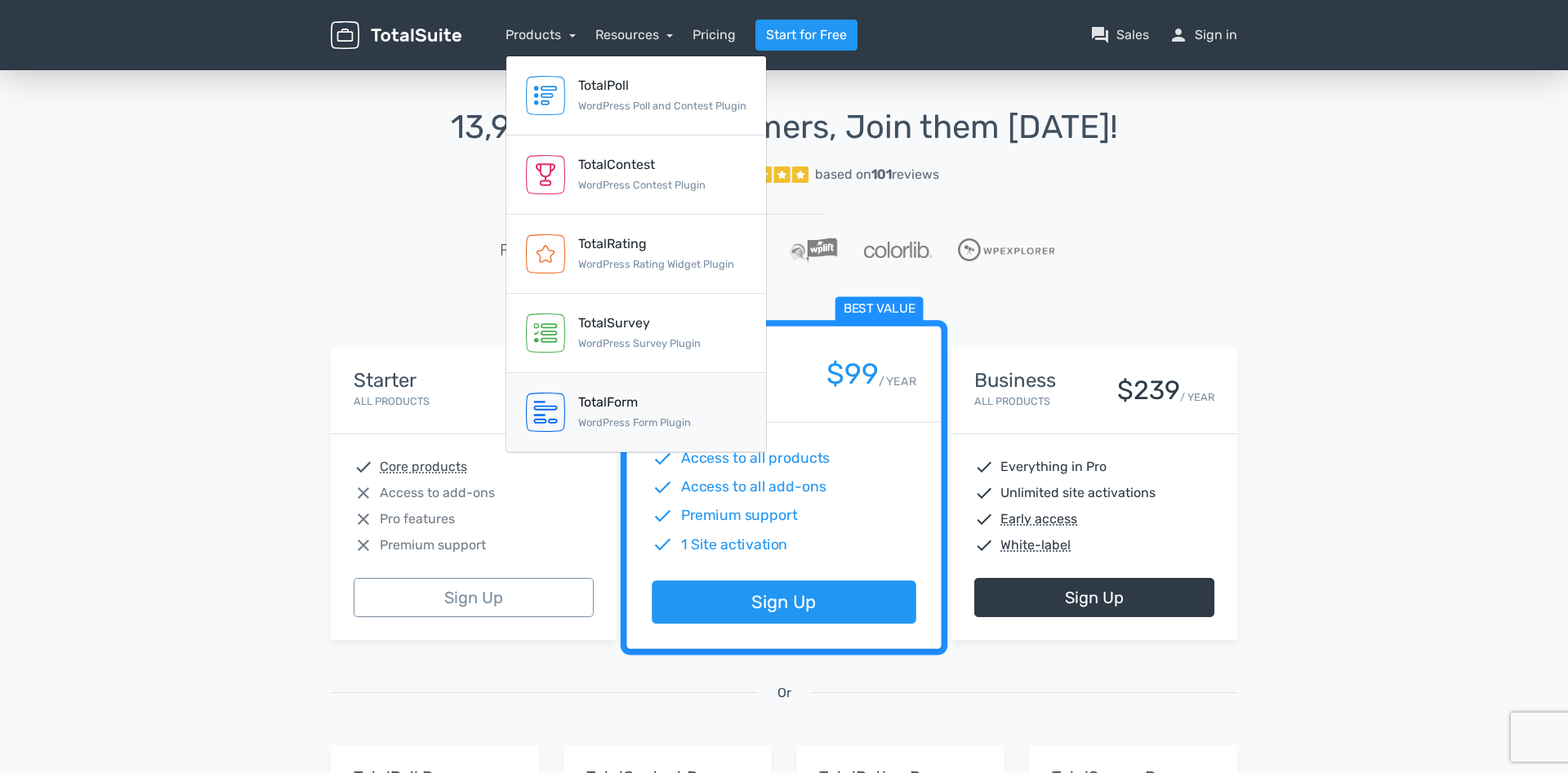
click at [575, 407] on link "TotalForm WordPress Form Plugin" at bounding box center [636, 413] width 260 height 80
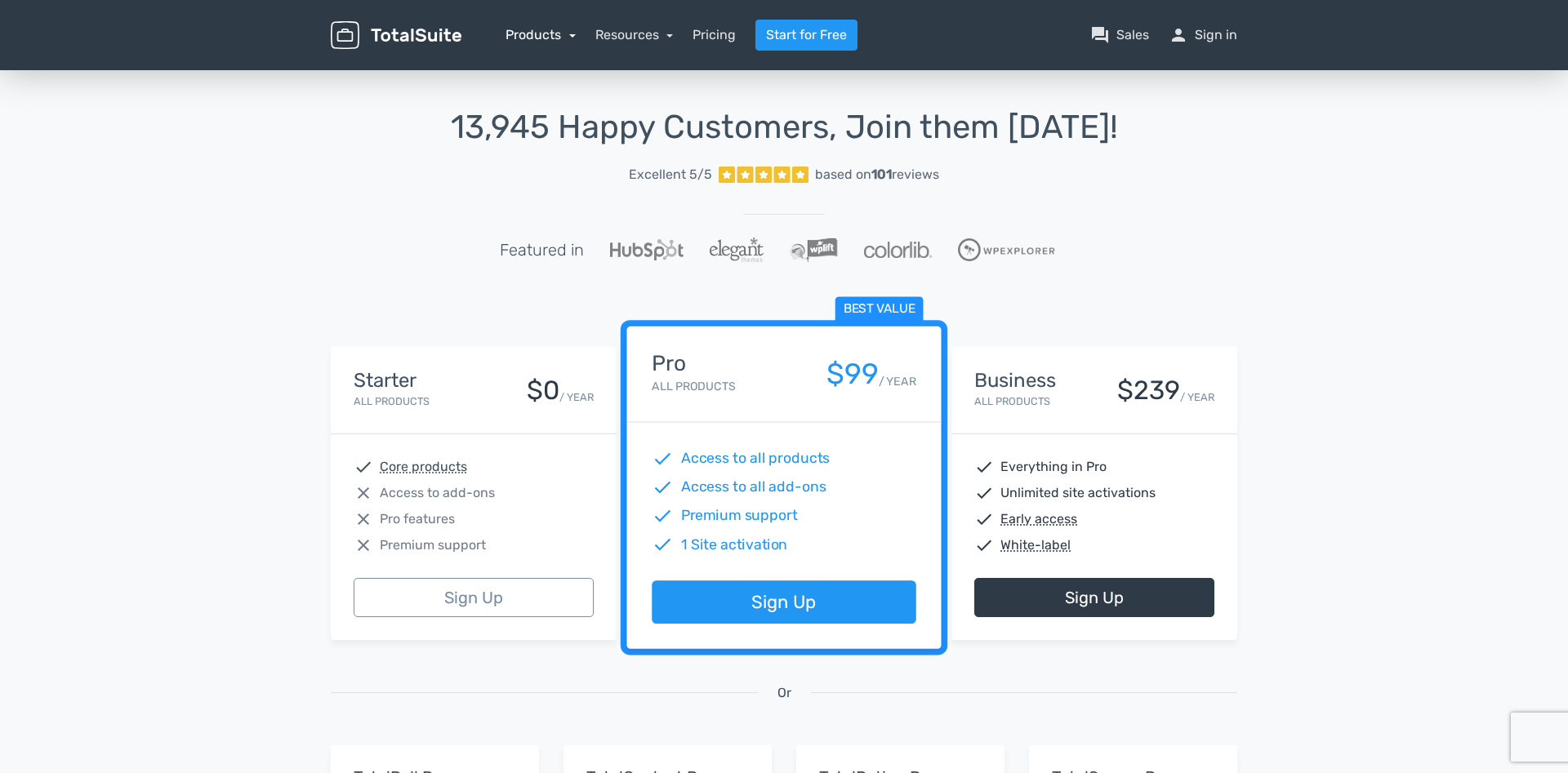
click at [551, 28] on link "Products" at bounding box center [540, 35] width 70 height 16
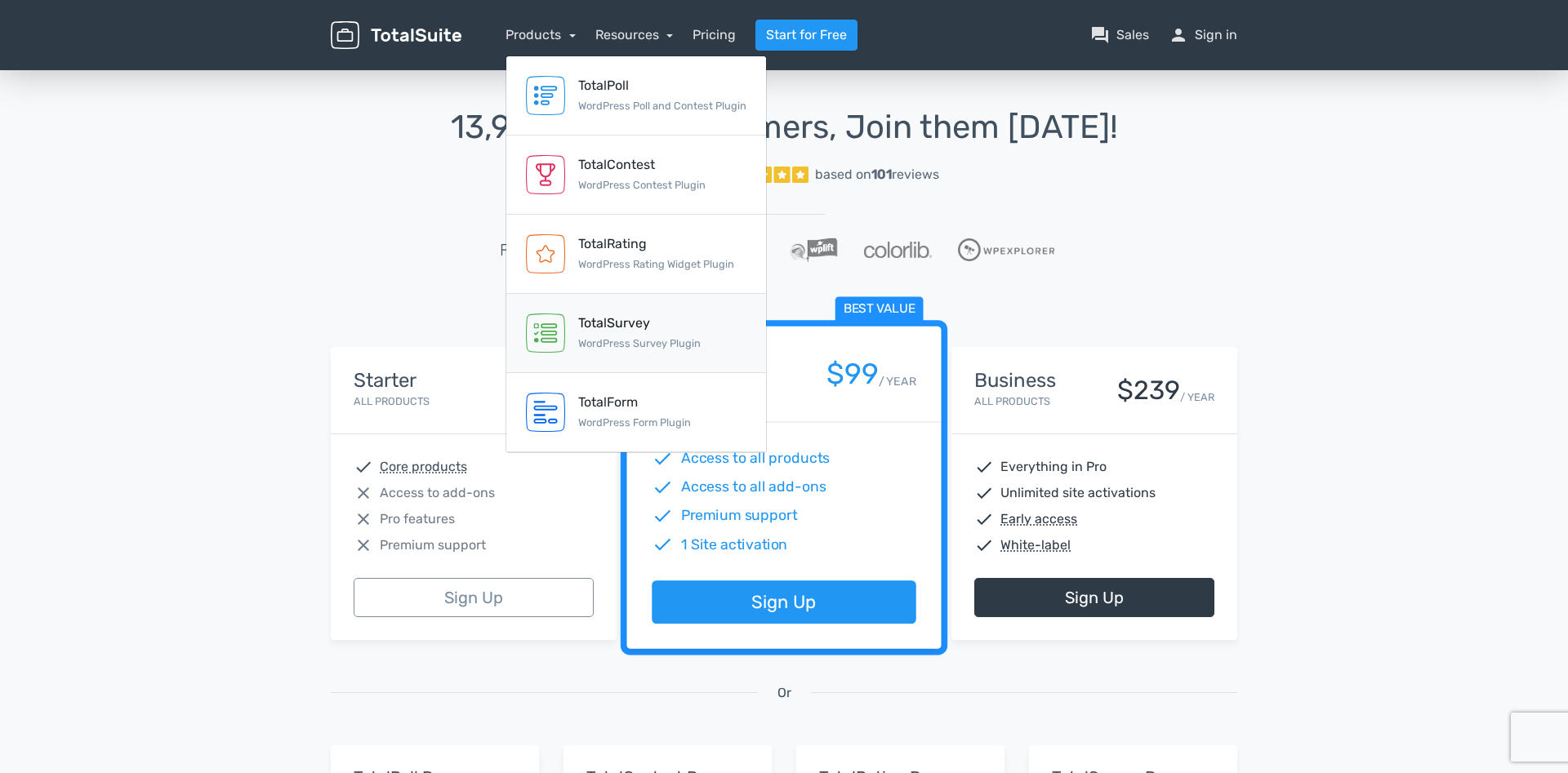
click at [628, 332] on div "TotalSurvey" at bounding box center [639, 323] width 122 height 19
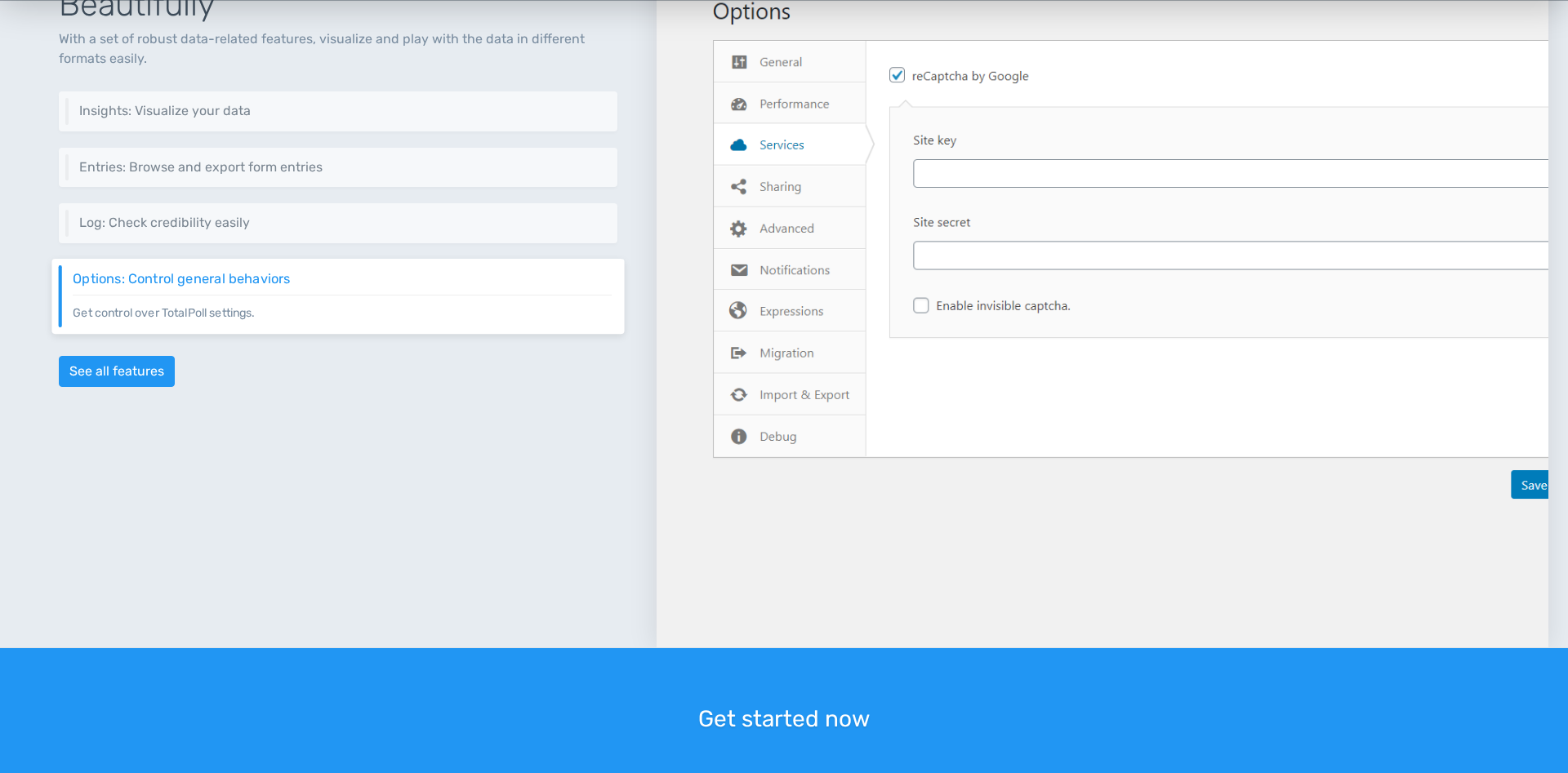
scroll to position [2082, 0]
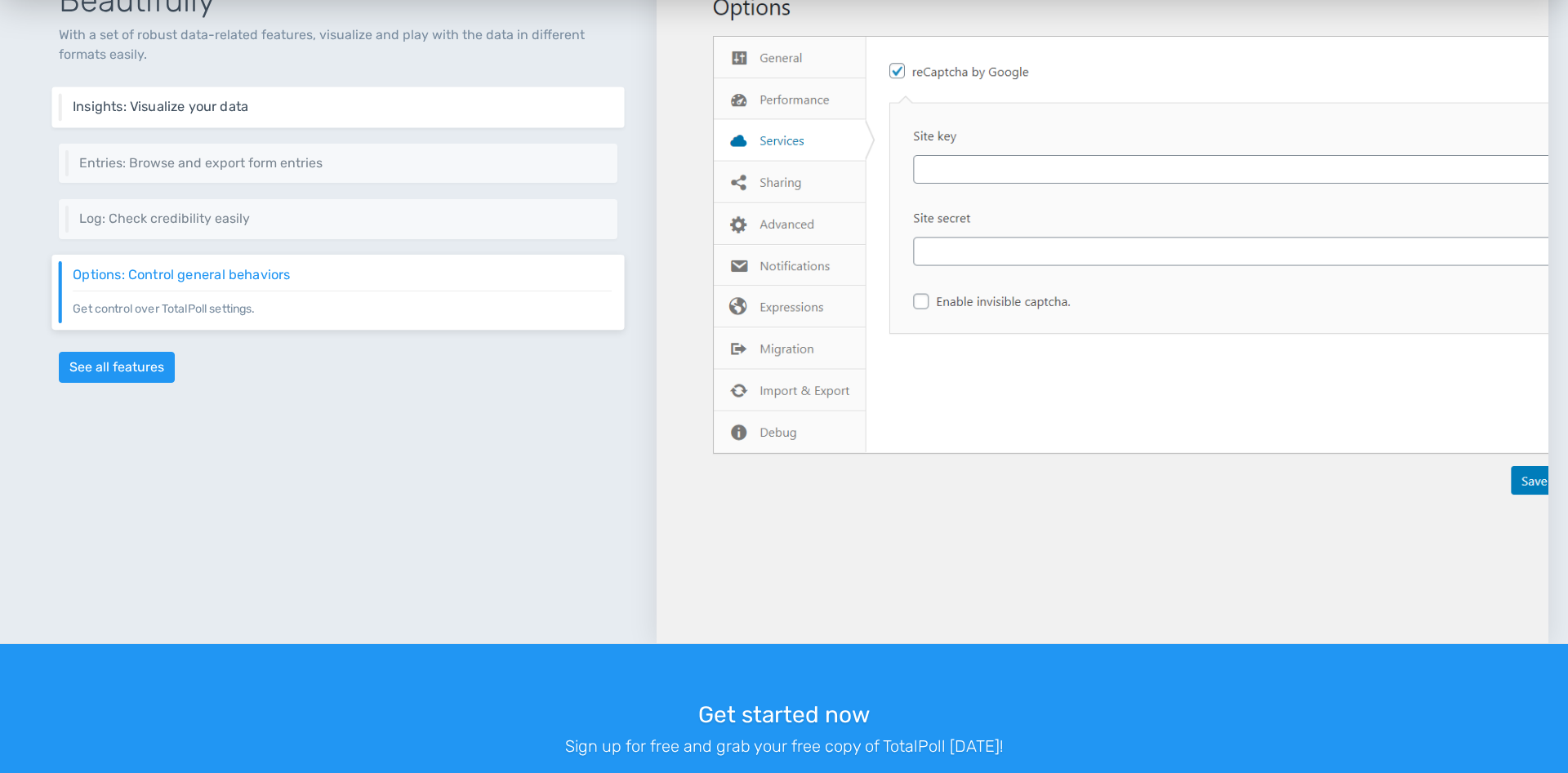
click at [436, 101] on h6 "Insights: Visualize your data" at bounding box center [342, 107] width 539 height 15
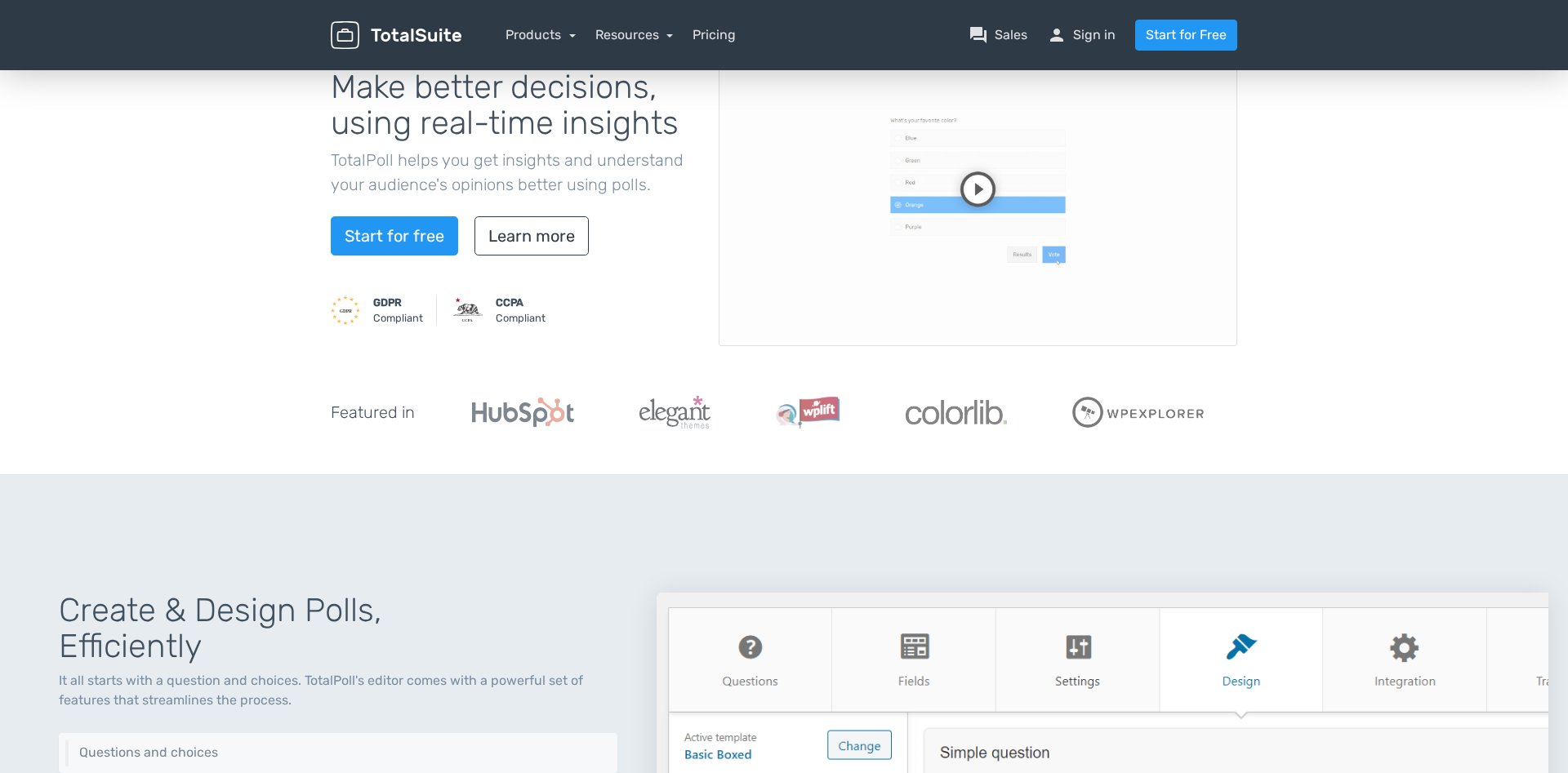
scroll to position [0, 0]
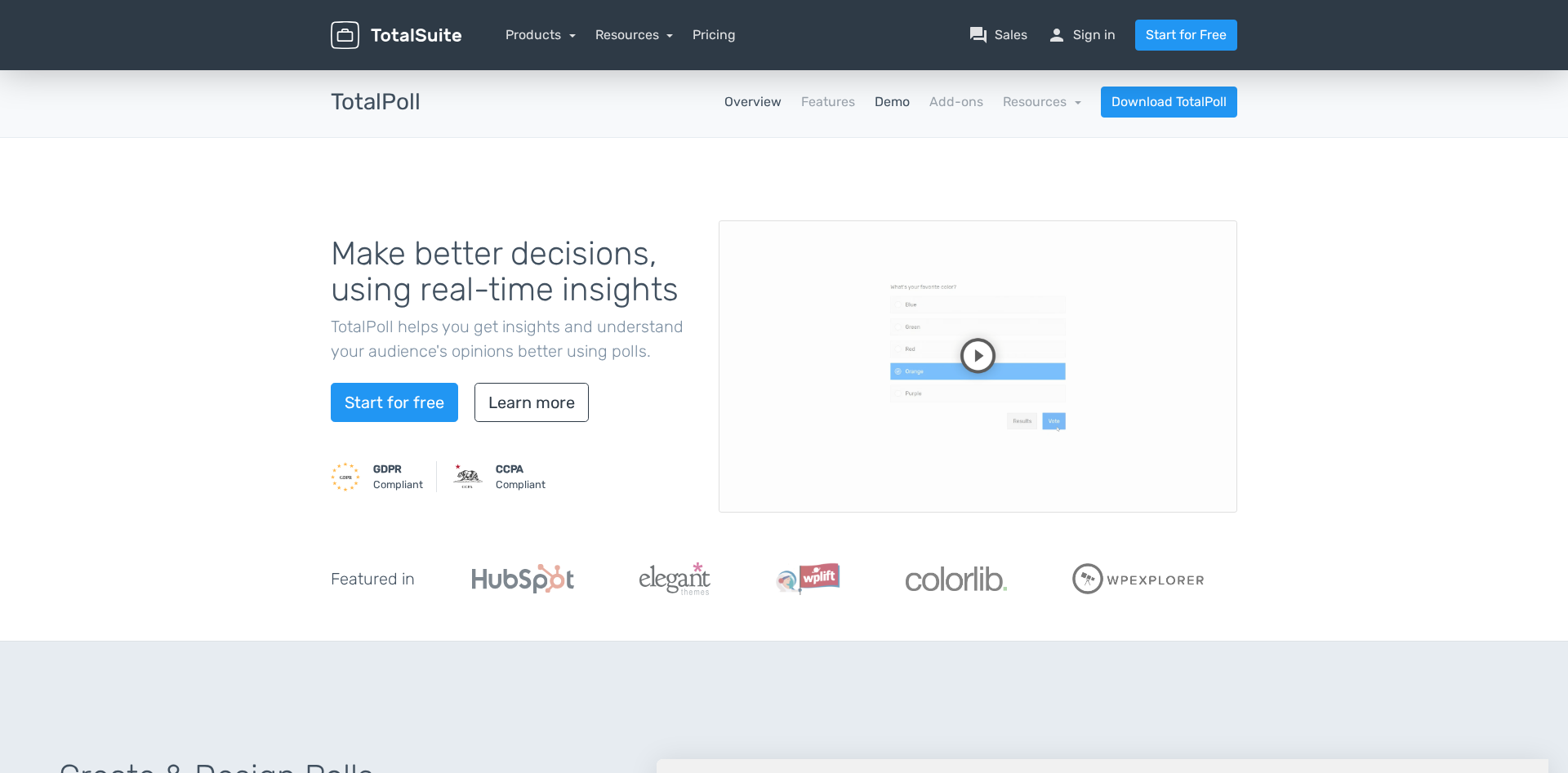
click at [891, 101] on link "Demo" at bounding box center [892, 102] width 35 height 19
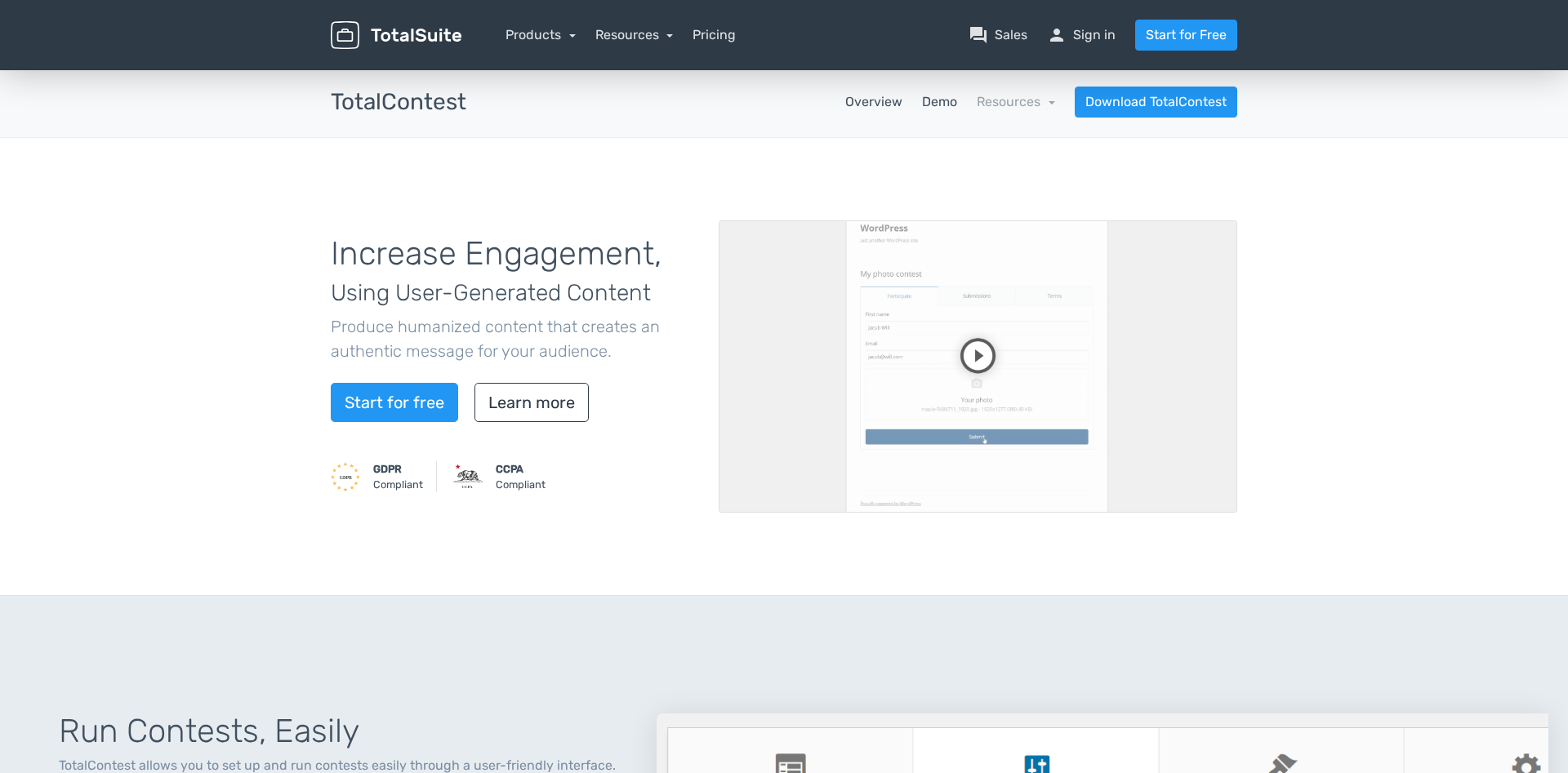
click at [948, 106] on link "Demo" at bounding box center [940, 102] width 35 height 19
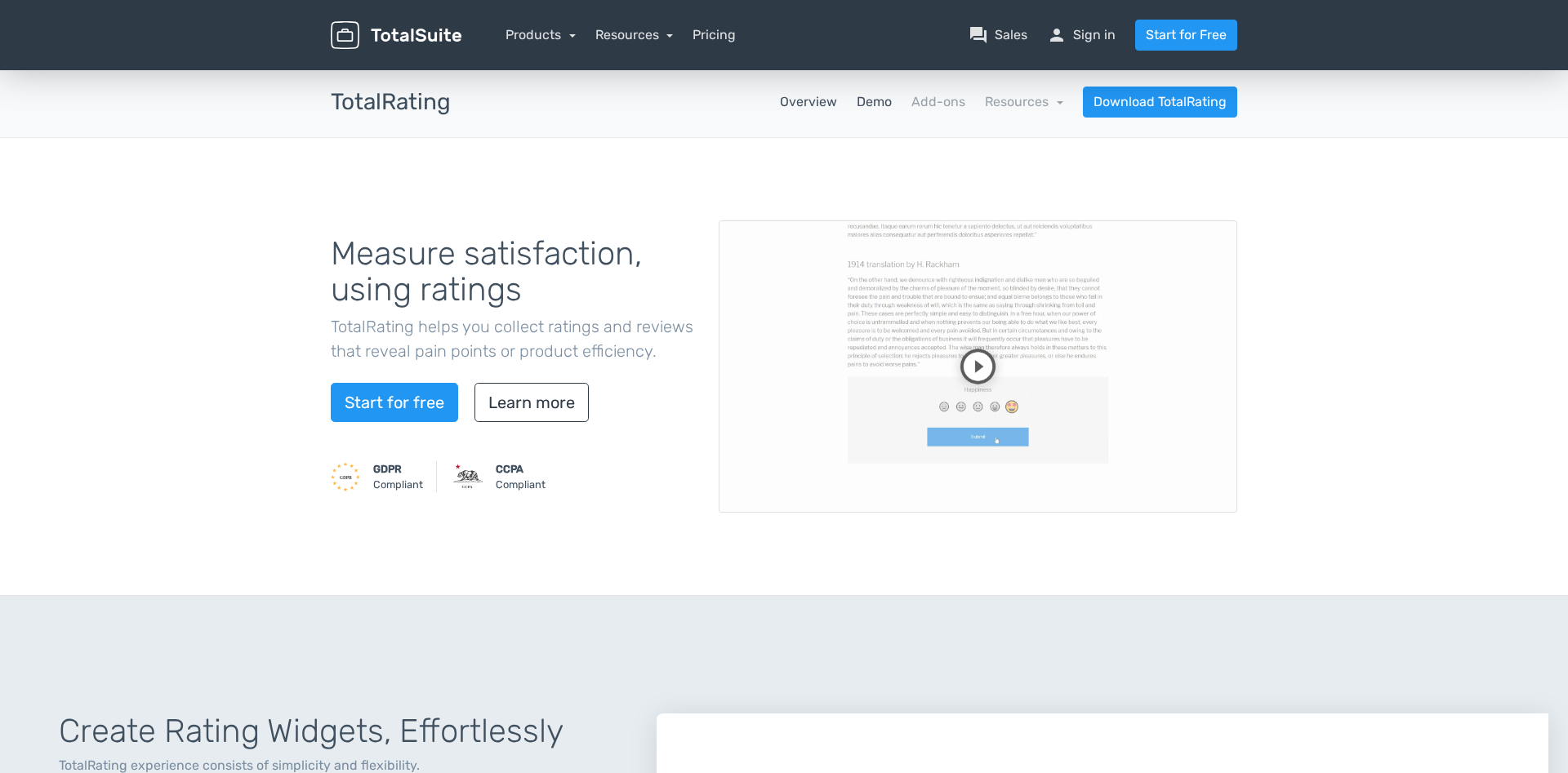
click at [871, 103] on link "Demo" at bounding box center [874, 102] width 35 height 19
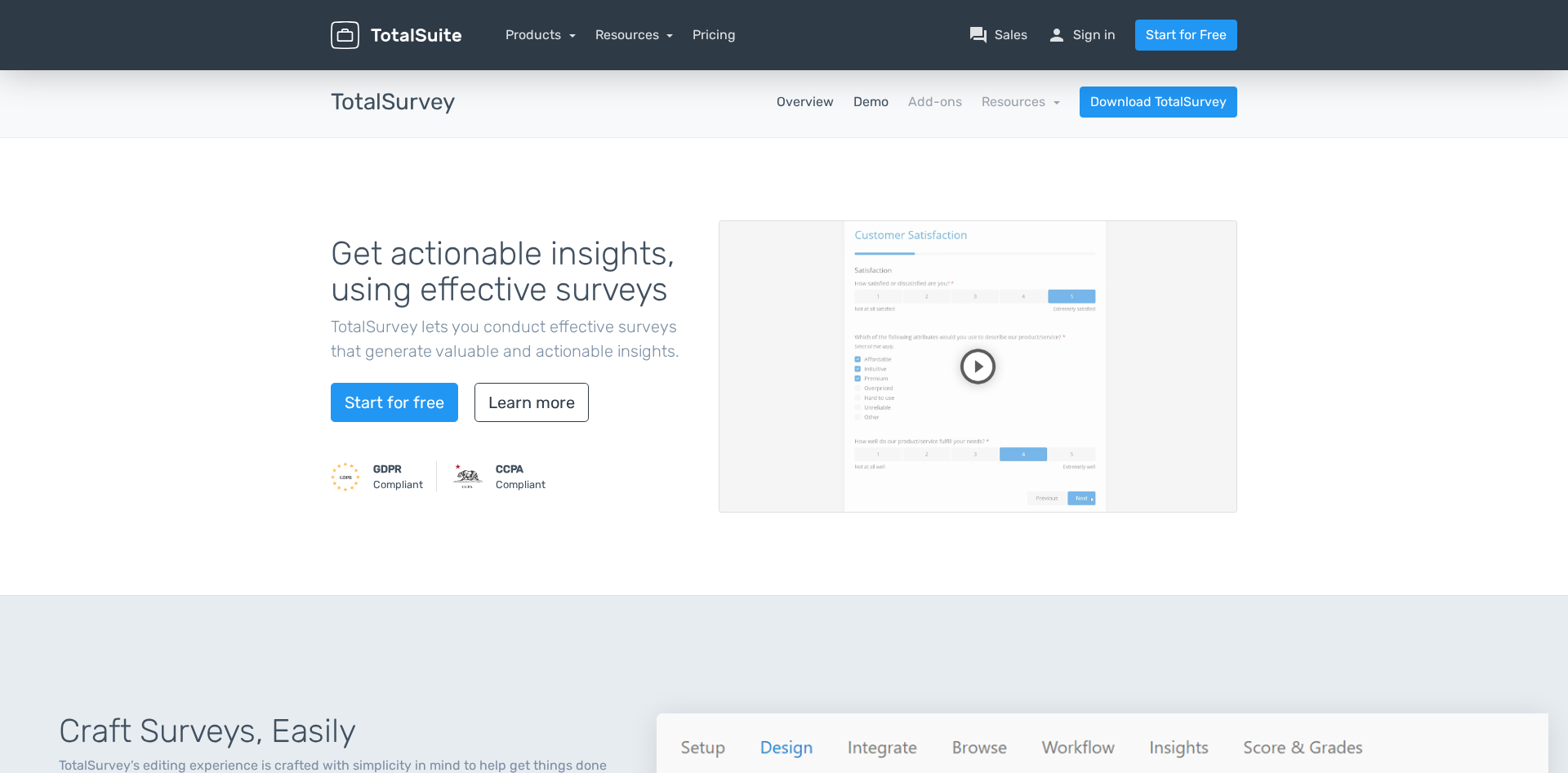
click at [868, 112] on link "Demo" at bounding box center [871, 102] width 35 height 19
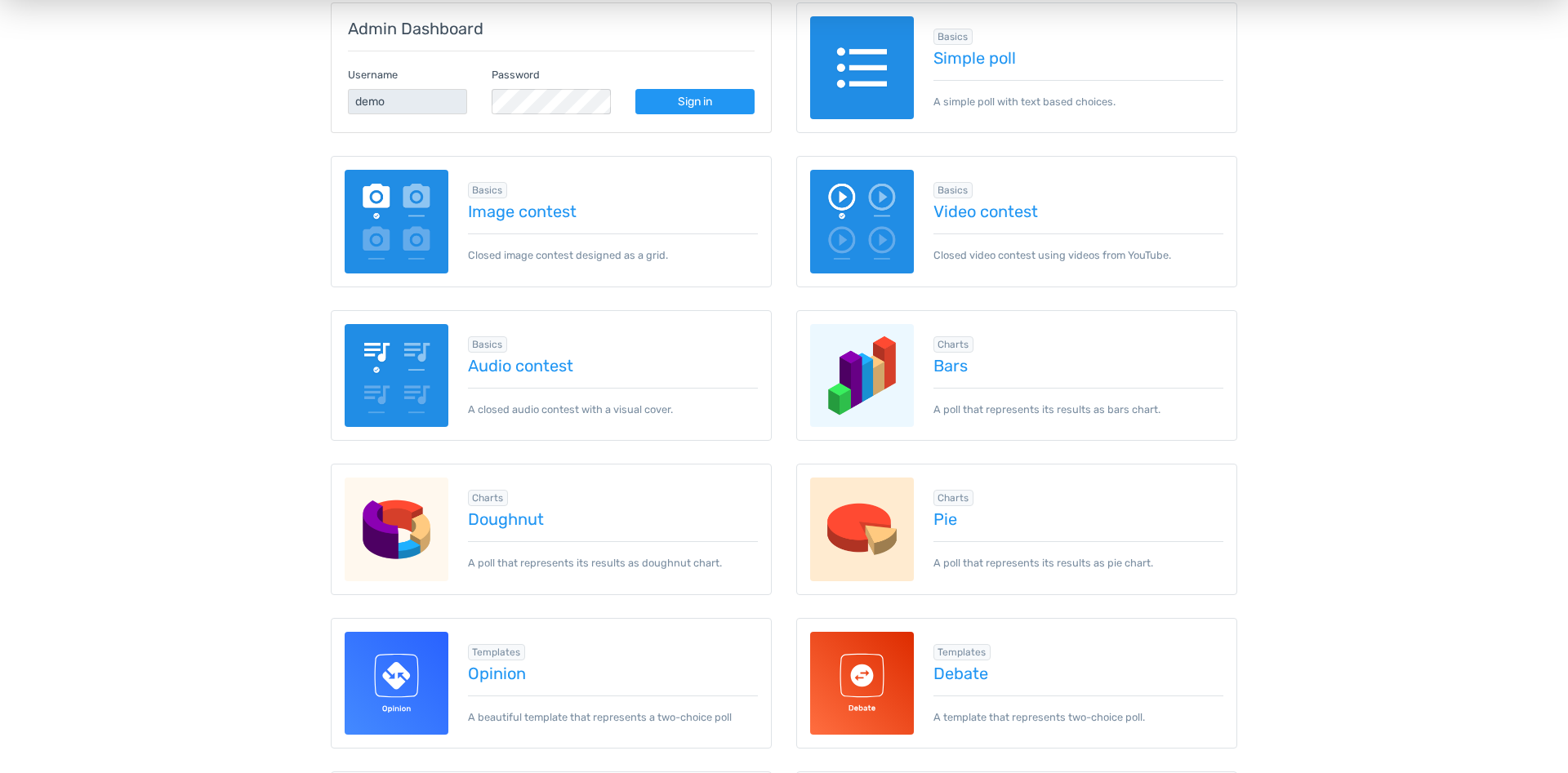
scroll to position [334, 0]
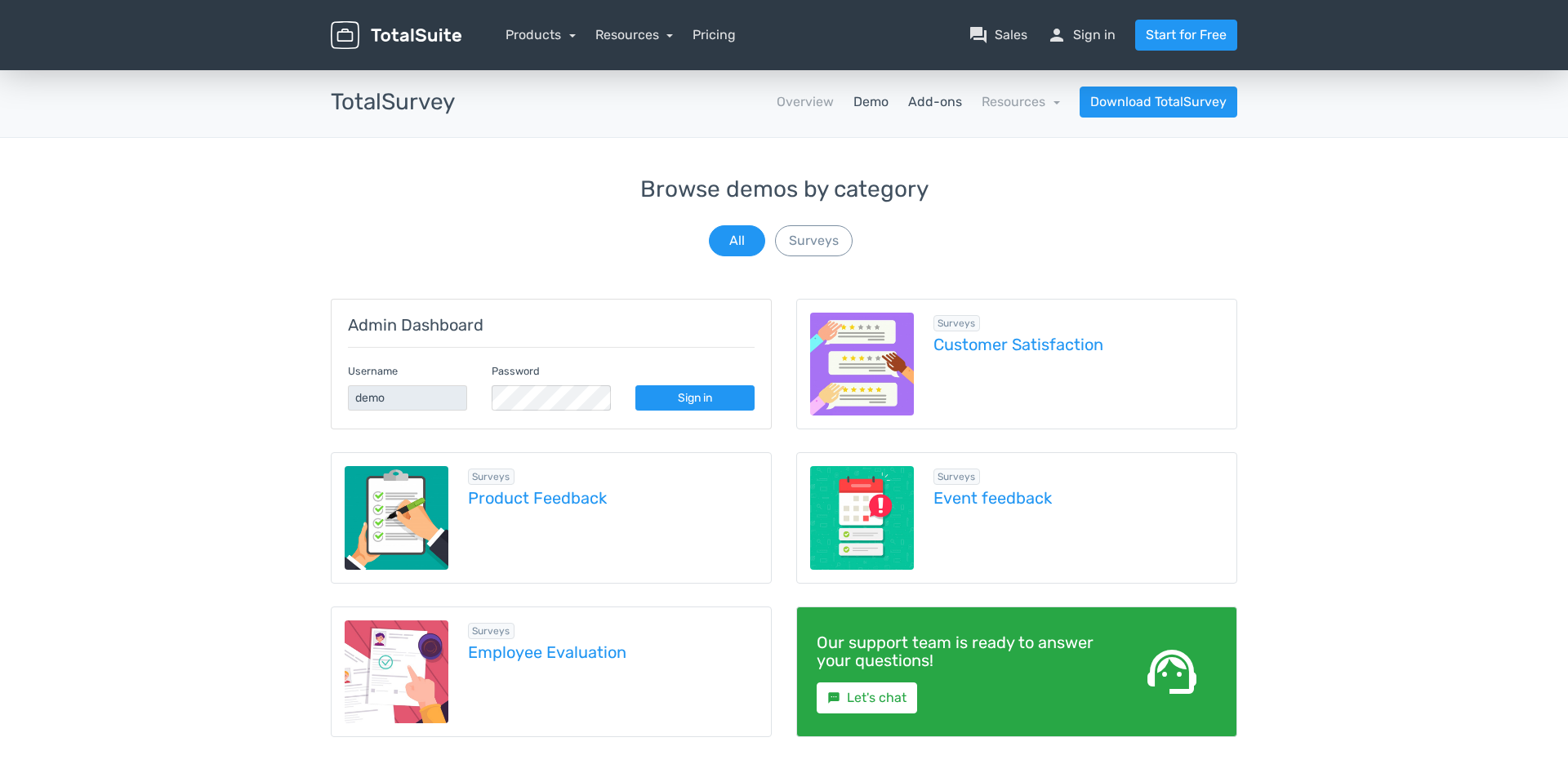
click at [923, 105] on link "Add-ons" at bounding box center [935, 102] width 54 height 19
